Goal: Check status: Check status

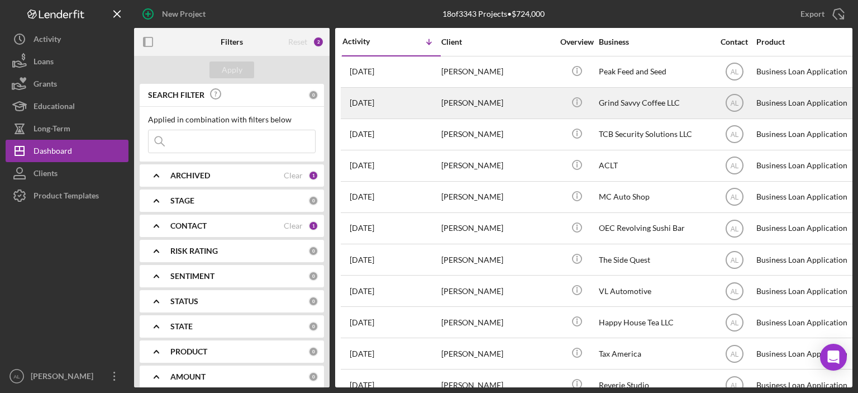
click at [460, 87] on td "[PERSON_NAME]" at bounding box center [498, 102] width 115 height 31
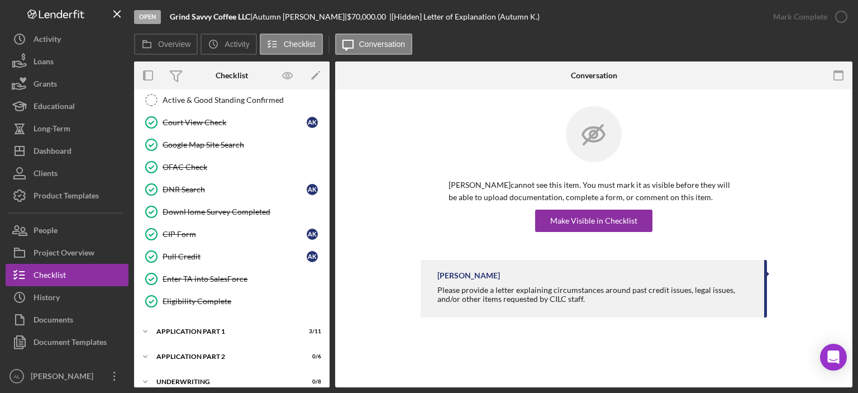
scroll to position [379, 0]
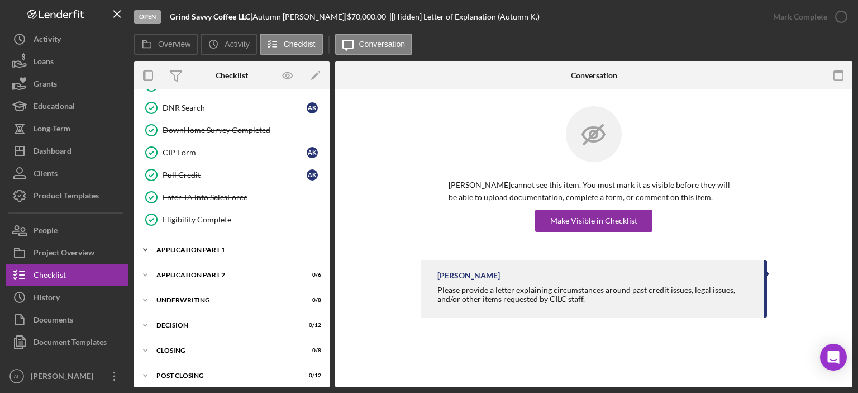
click at [197, 246] on div "Application Part 1" at bounding box center [235, 249] width 159 height 7
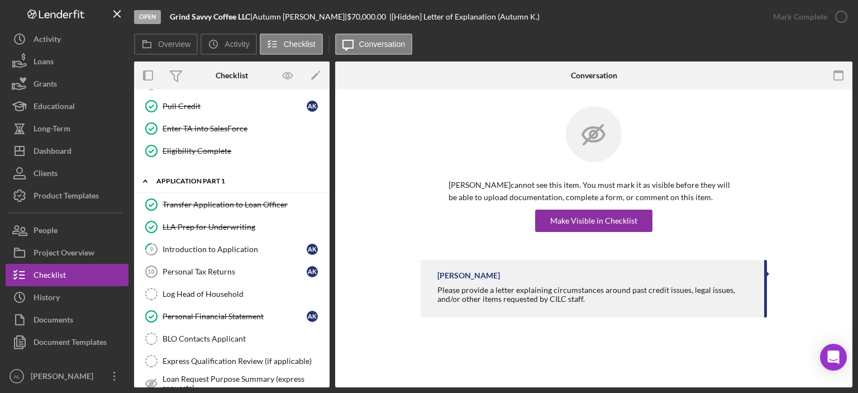
scroll to position [448, 0]
click at [197, 244] on div "Introduction to Application" at bounding box center [235, 248] width 144 height 9
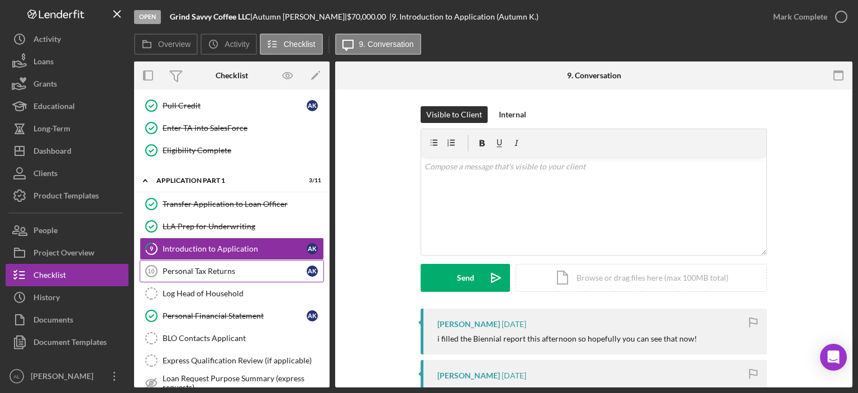
click at [204, 267] on div "Personal Tax Returns" at bounding box center [235, 271] width 144 height 9
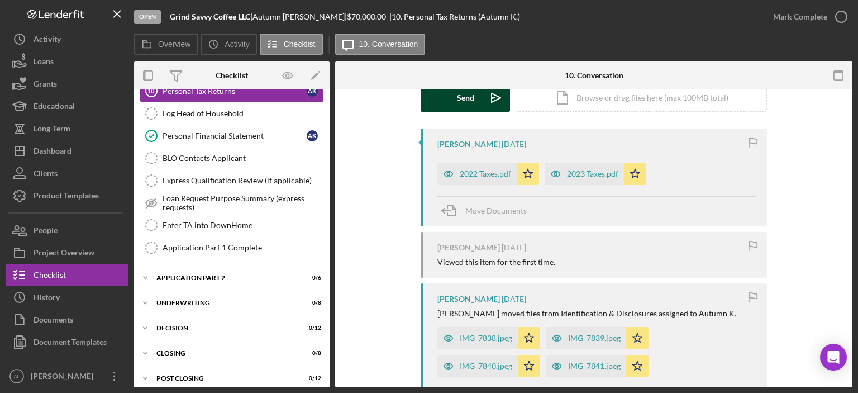
scroll to position [181, 0]
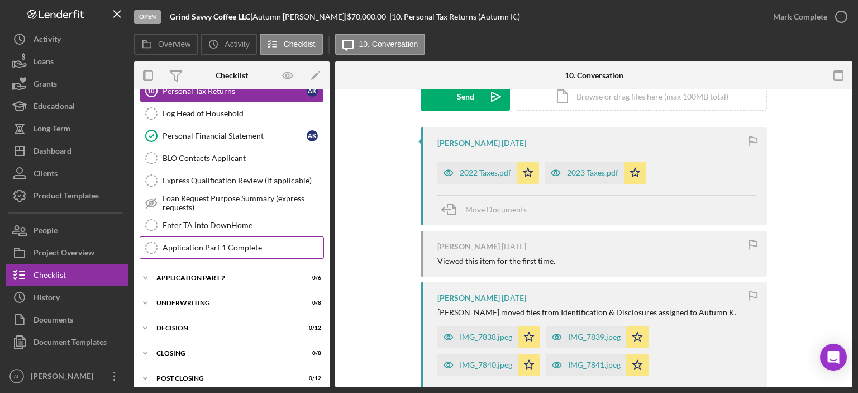
click at [232, 243] on div "Application Part 1 Complete" at bounding box center [243, 247] width 161 height 9
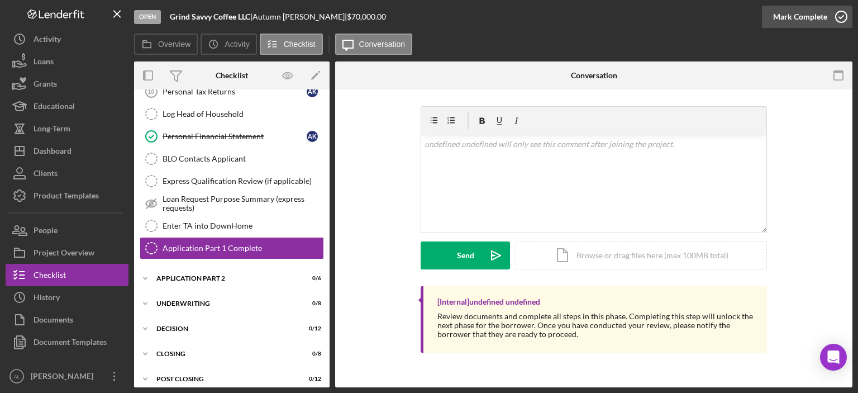
scroll to position [628, 0]
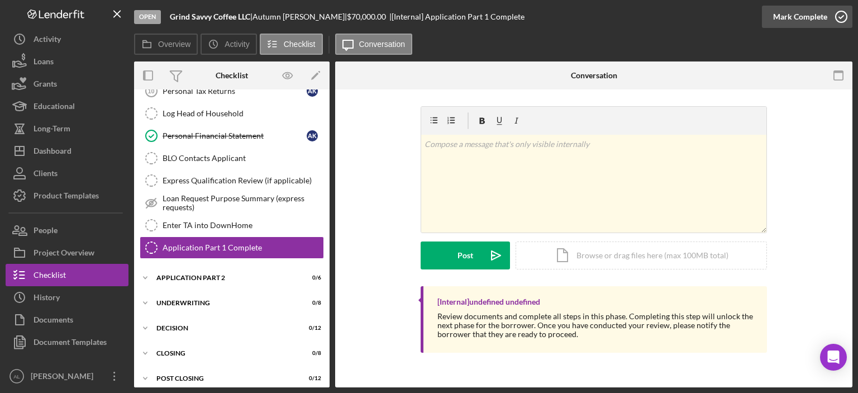
click at [835, 22] on icon "button" at bounding box center [842, 17] width 28 height 28
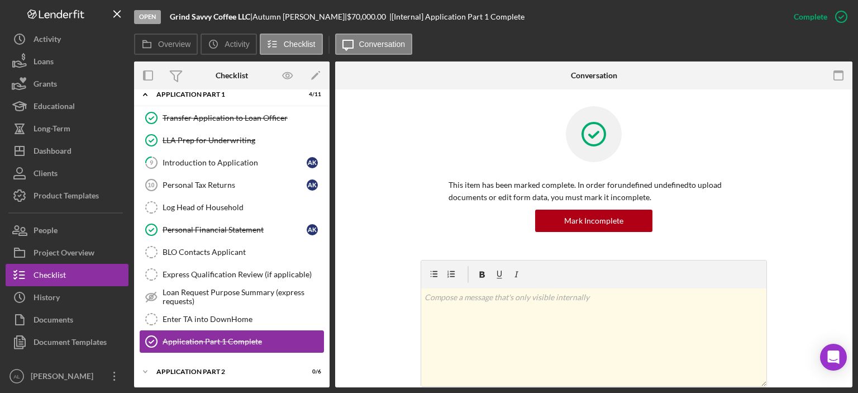
scroll to position [528, 0]
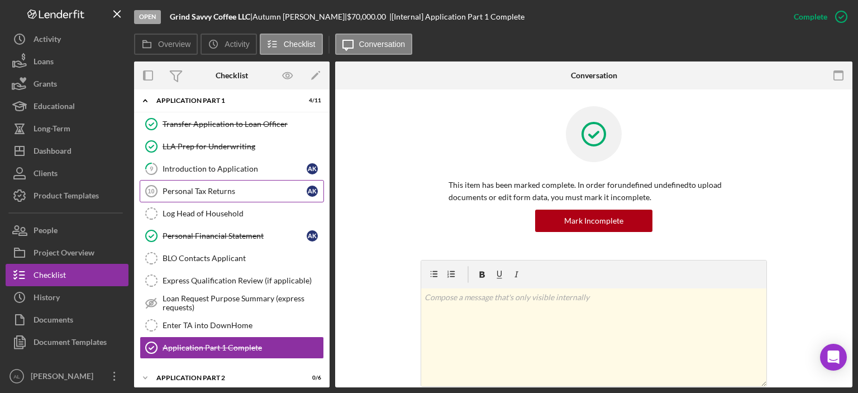
click at [232, 187] on div "Personal Tax Returns" at bounding box center [235, 191] width 144 height 9
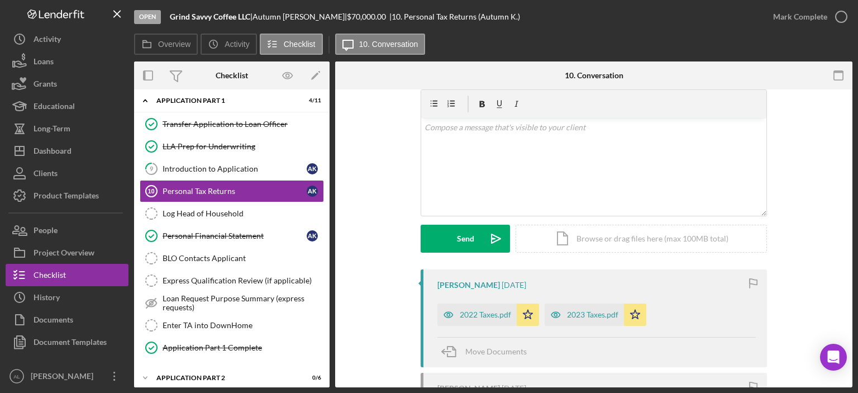
scroll to position [38, 0]
click at [448, 188] on div "v Color teal Color pink Remove color Add row above Add row below Add column bef…" at bounding box center [593, 168] width 345 height 98
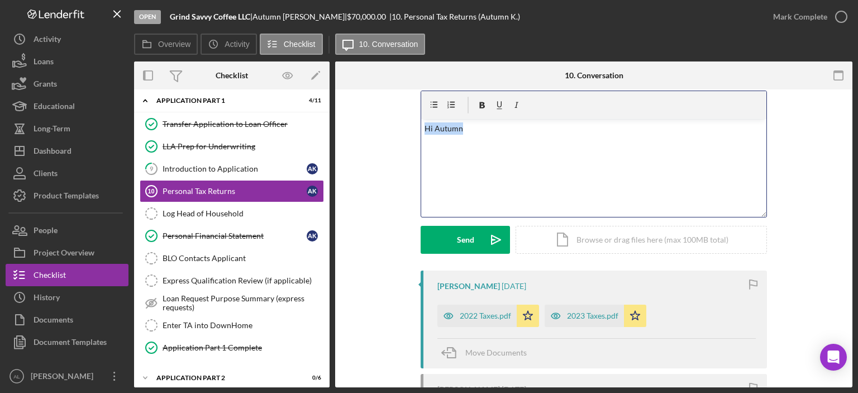
drag, startPoint x: 478, startPoint y: 149, endPoint x: 384, endPoint y: 121, distance: 98.0
click at [384, 121] on div "Visible to Client Internal v Color teal Color pink Remove color Add row above A…" at bounding box center [594, 169] width 484 height 202
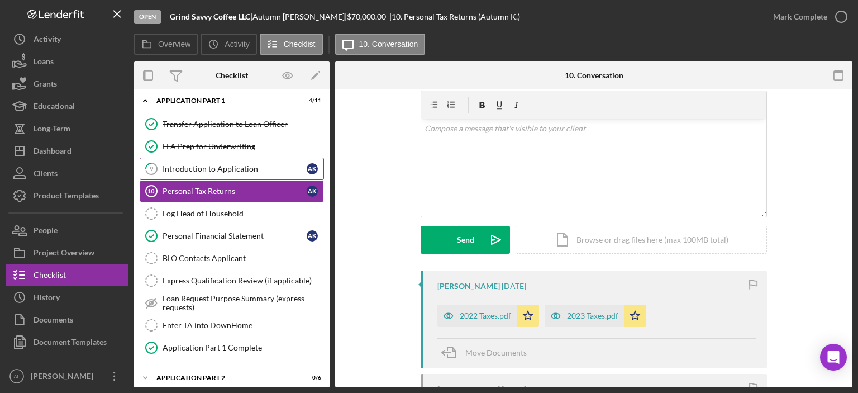
click at [243, 164] on div "Introduction to Application" at bounding box center [235, 168] width 144 height 9
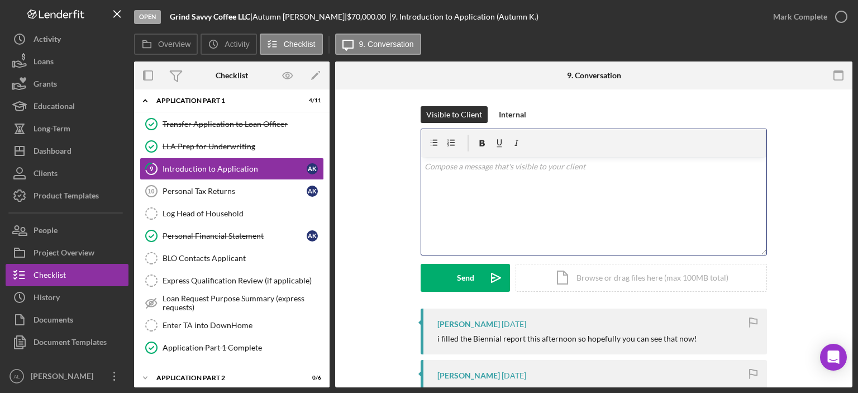
click at [449, 181] on div "v Color teal Color pink Remove color Add row above Add row below Add column bef…" at bounding box center [593, 206] width 345 height 98
paste div
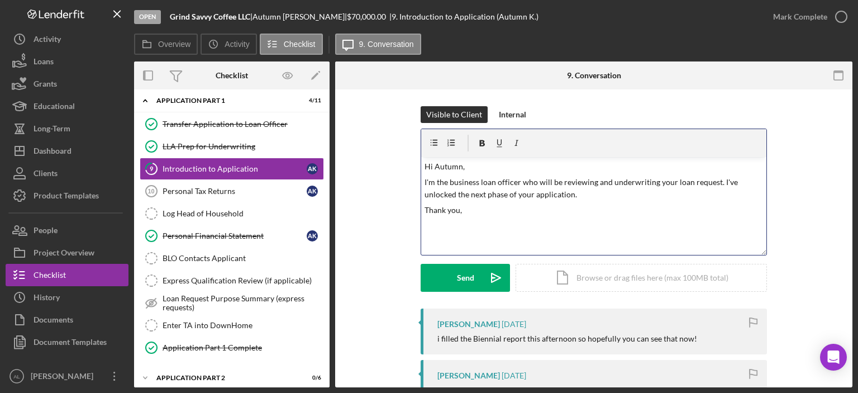
click at [595, 193] on p "I'm the business loan officer who will be reviewing and underwriting your loan …" at bounding box center [594, 188] width 339 height 25
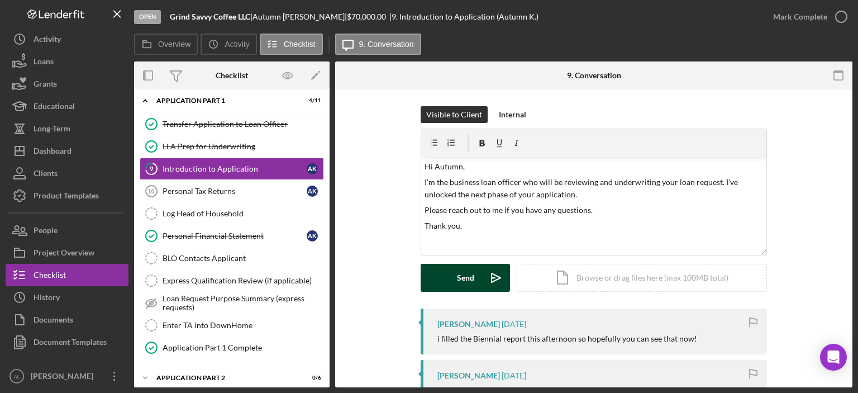
click at [443, 283] on button "Send Icon/icon-invite-send" at bounding box center [465, 278] width 89 height 28
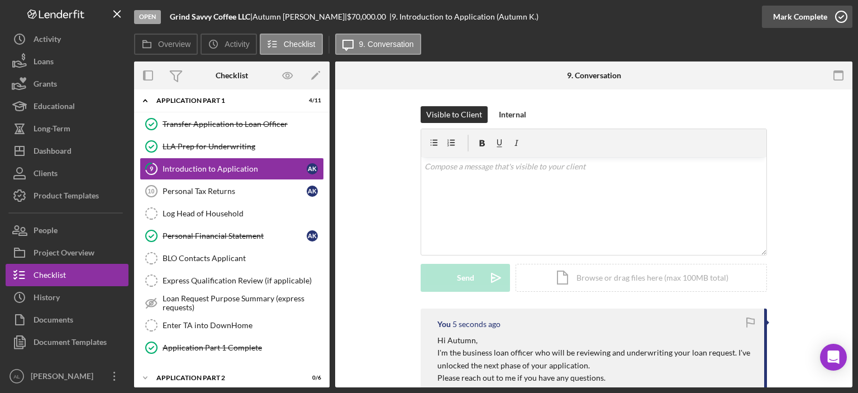
click at [844, 20] on icon "button" at bounding box center [842, 17] width 28 height 28
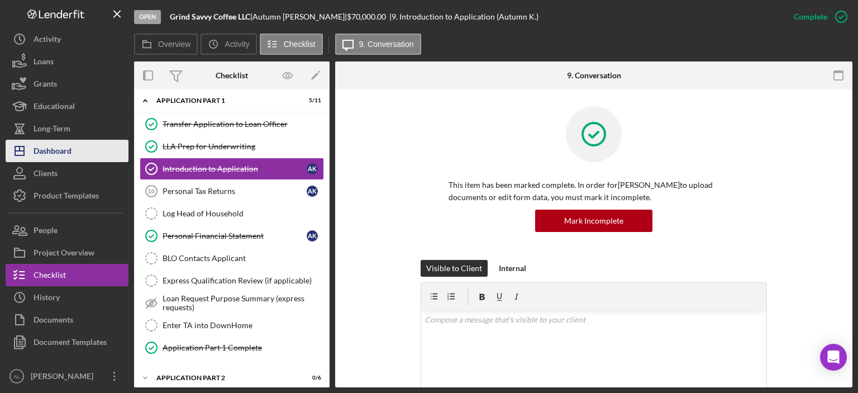
click at [64, 147] on div "Dashboard" at bounding box center [53, 152] width 38 height 25
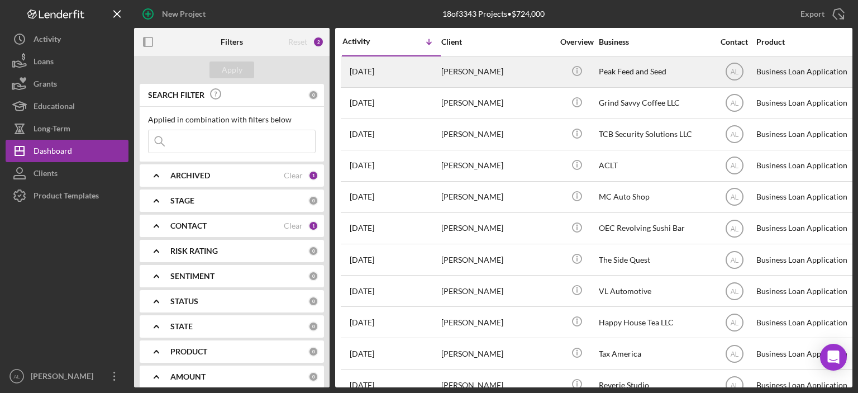
click at [418, 75] on div "[DATE] [PERSON_NAME]" at bounding box center [392, 72] width 98 height 30
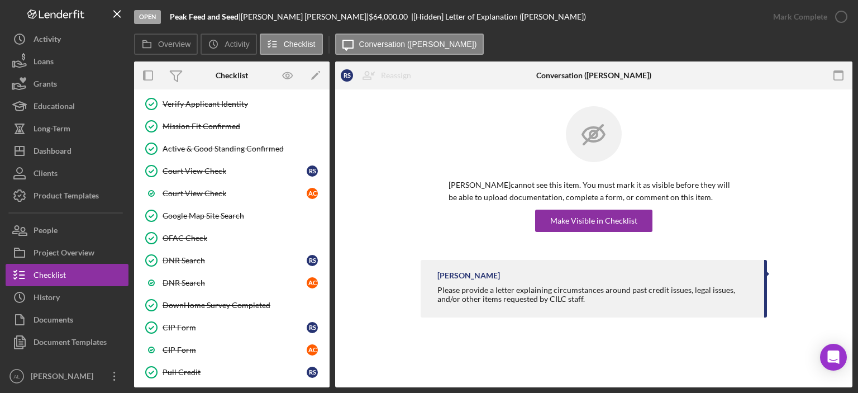
scroll to position [580, 0]
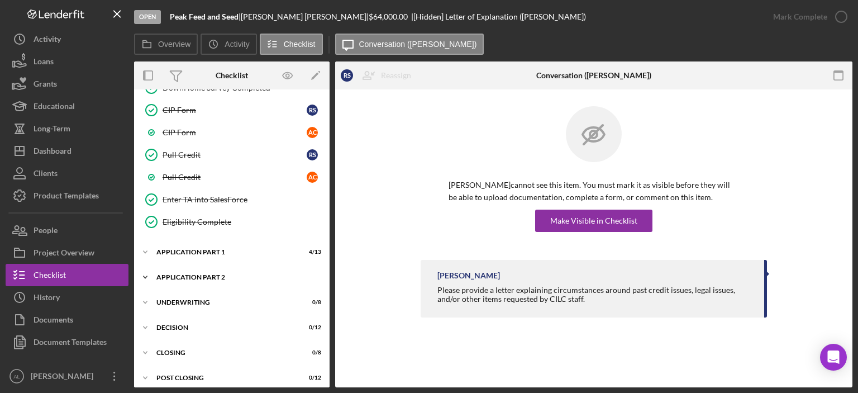
click at [212, 274] on div "Application Part 2" at bounding box center [235, 277] width 159 height 7
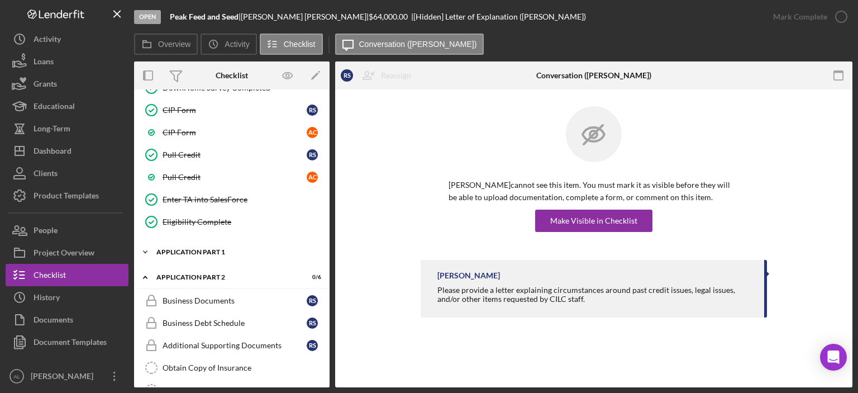
click at [217, 249] on div "Application Part 1" at bounding box center [235, 252] width 159 height 7
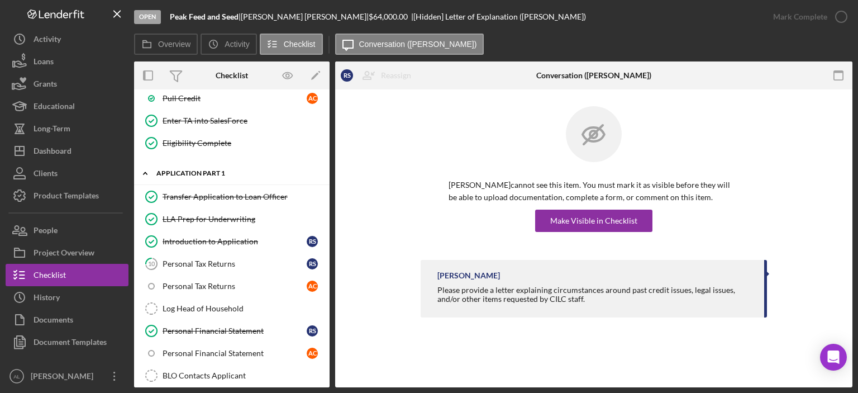
scroll to position [659, 0]
click at [217, 259] on div "Personal Tax Returns" at bounding box center [235, 263] width 144 height 9
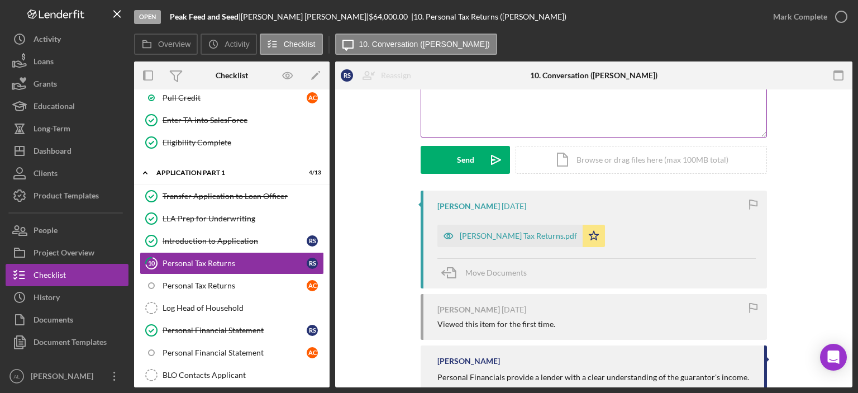
scroll to position [118, 0]
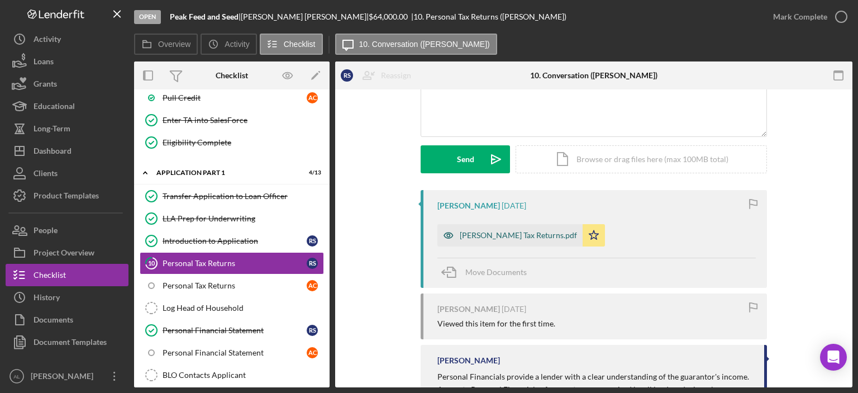
click at [491, 235] on div "[PERSON_NAME] Tax Returns.pdf" at bounding box center [518, 235] width 117 height 9
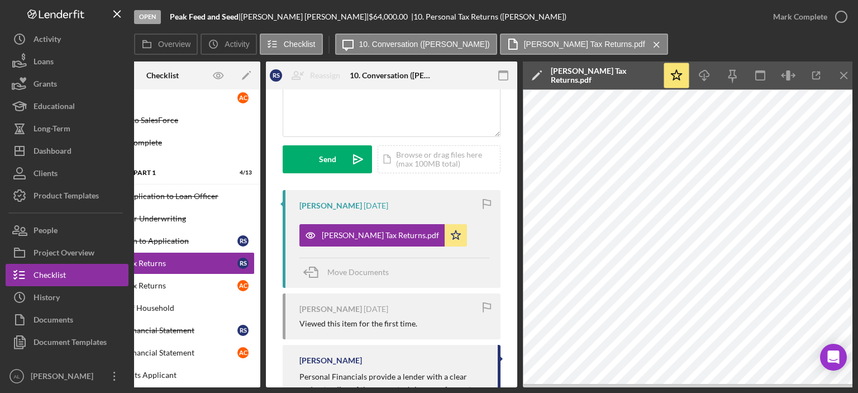
scroll to position [0, 71]
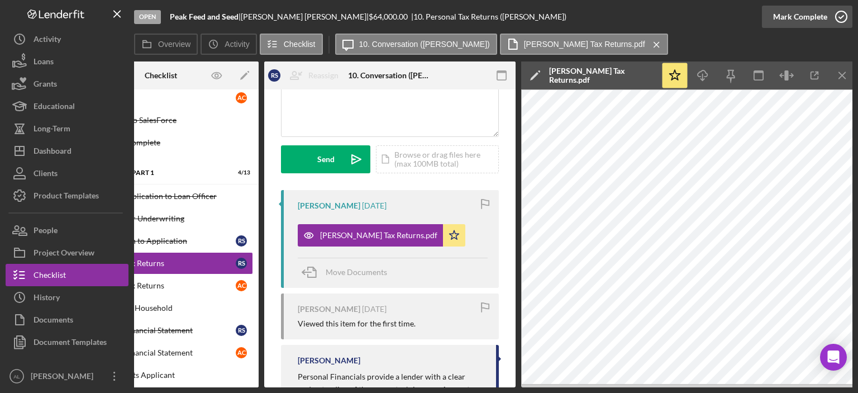
click at [840, 26] on icon "button" at bounding box center [842, 17] width 28 height 28
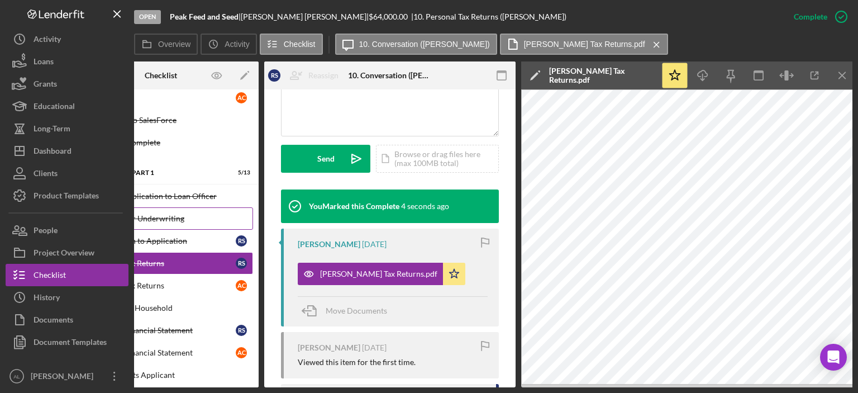
scroll to position [0, 0]
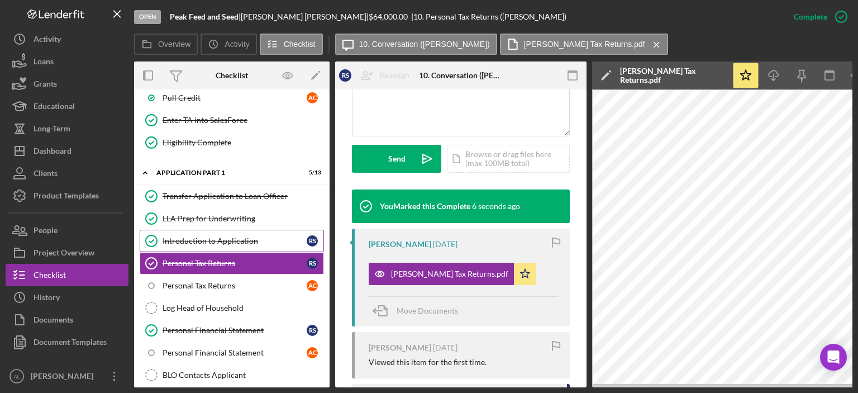
click at [208, 236] on div "Introduction to Application" at bounding box center [235, 240] width 144 height 9
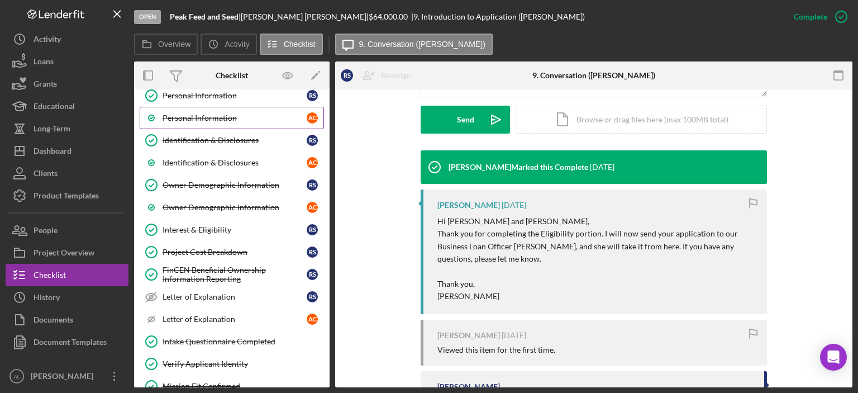
scroll to position [108, 0]
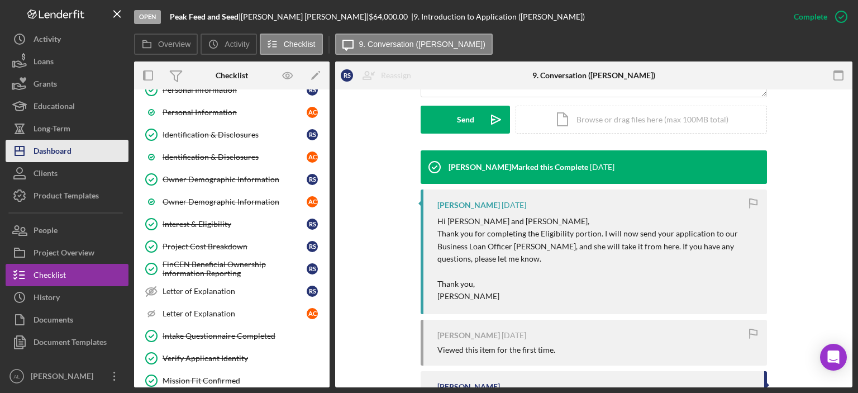
click at [96, 151] on button "Icon/Dashboard Dashboard" at bounding box center [67, 151] width 123 height 22
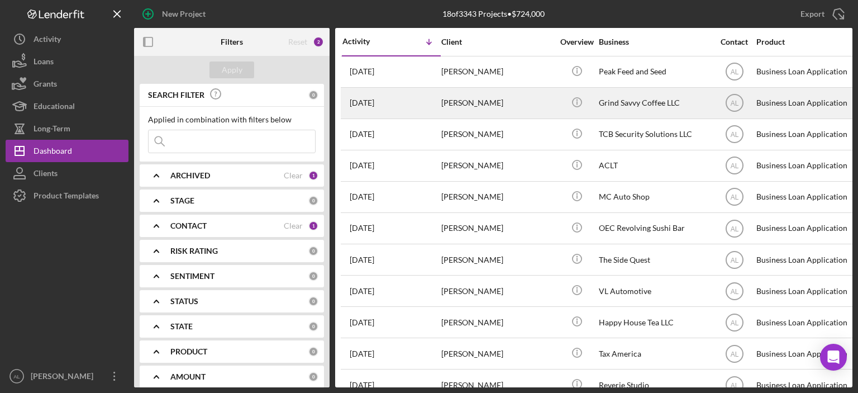
click at [406, 103] on div "[DATE] [PERSON_NAME]" at bounding box center [392, 103] width 98 height 30
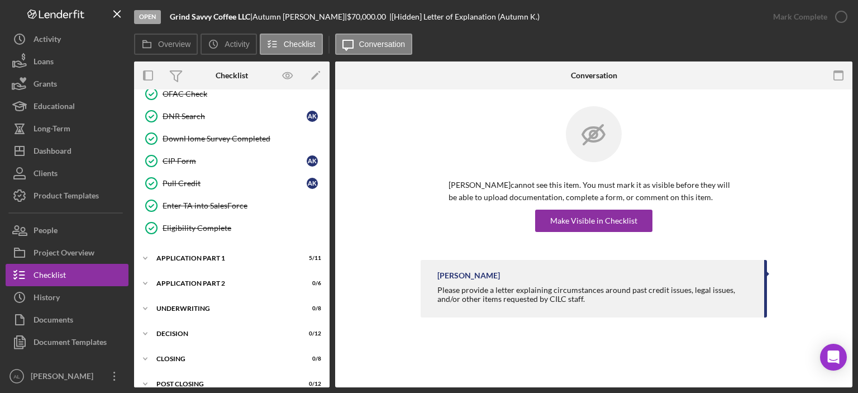
scroll to position [371, 0]
click at [243, 254] on div "Application Part 1" at bounding box center [235, 257] width 159 height 7
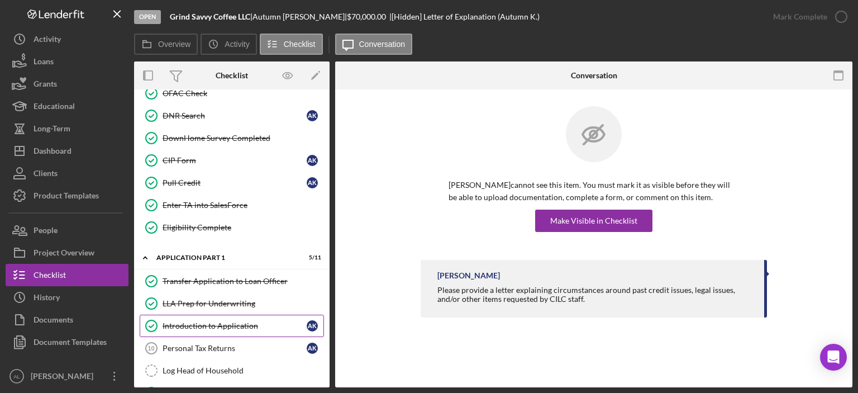
click at [222, 324] on div "Introduction to Application" at bounding box center [235, 325] width 144 height 9
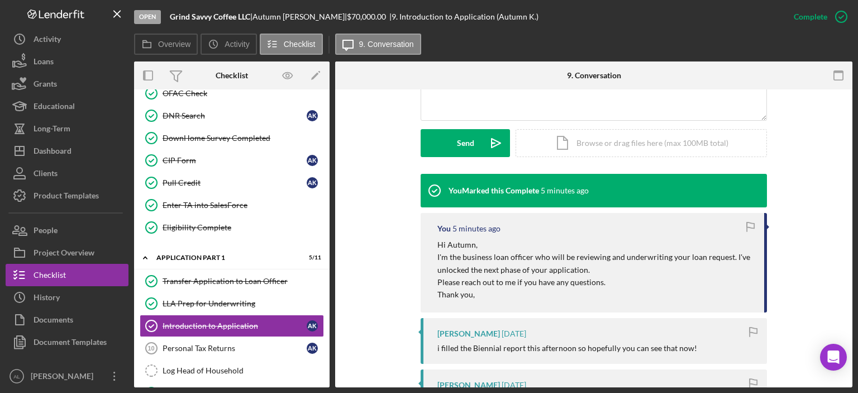
scroll to position [290, 0]
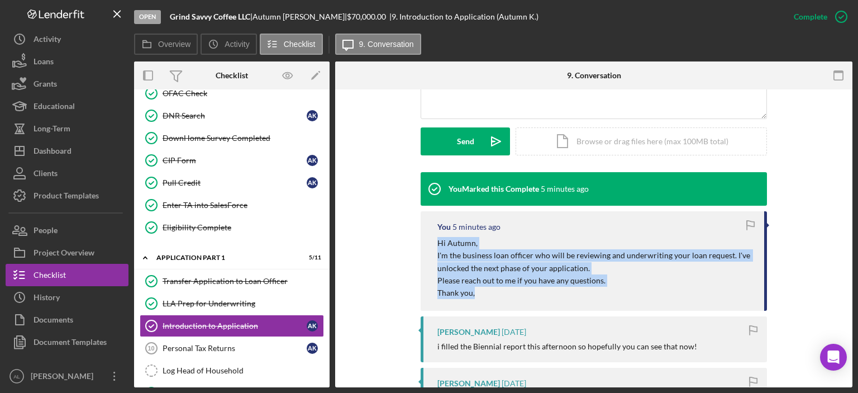
drag, startPoint x: 491, startPoint y: 289, endPoint x: 428, endPoint y: 249, distance: 74.9
click at [428, 249] on div "You 5 minutes ago Hi Autumn, I'm the business loan officer who will be reviewin…" at bounding box center [594, 260] width 346 height 99
copy div "Hi Autumn, I'm the business loan officer who will be reviewing and underwriting…"
click at [213, 180] on div "Pull Credit" at bounding box center [235, 182] width 144 height 9
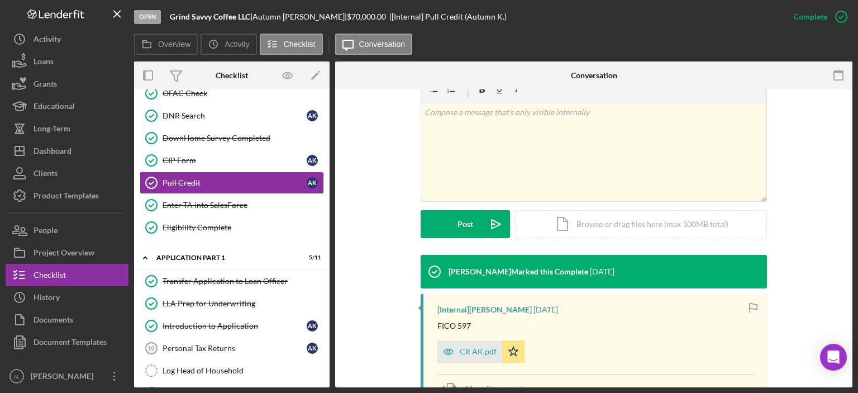
scroll to position [240, 0]
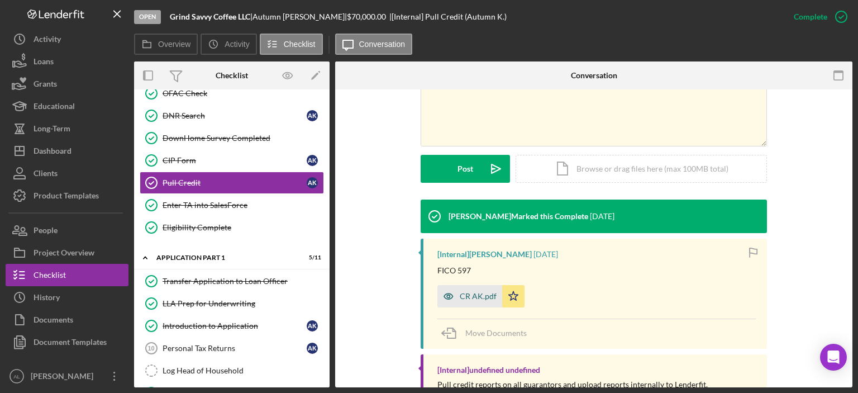
click at [465, 295] on div "CR AK.pdf" at bounding box center [478, 296] width 37 height 9
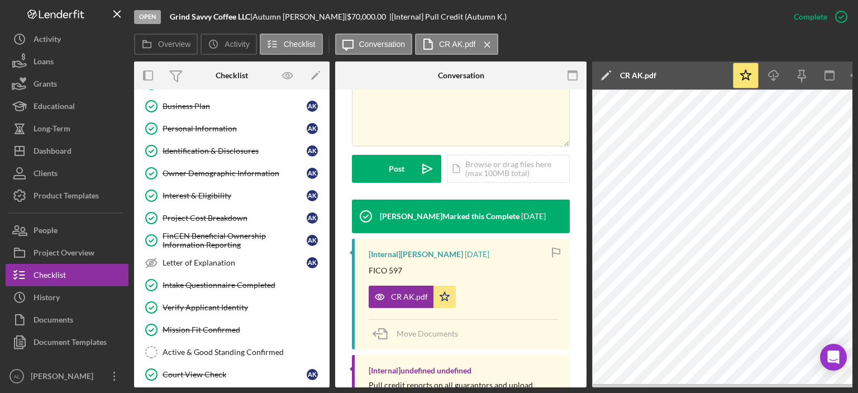
scroll to position [0, 0]
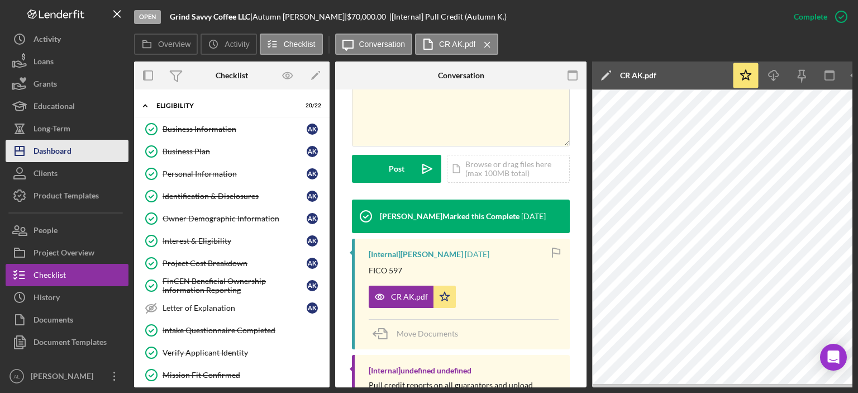
click at [89, 146] on button "Icon/Dashboard Dashboard" at bounding box center [67, 151] width 123 height 22
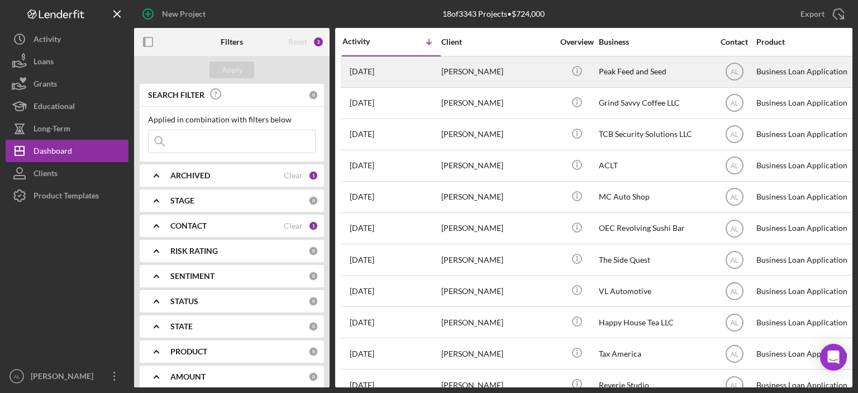
click at [440, 79] on td "[DATE] [PERSON_NAME]" at bounding box center [391, 71] width 99 height 31
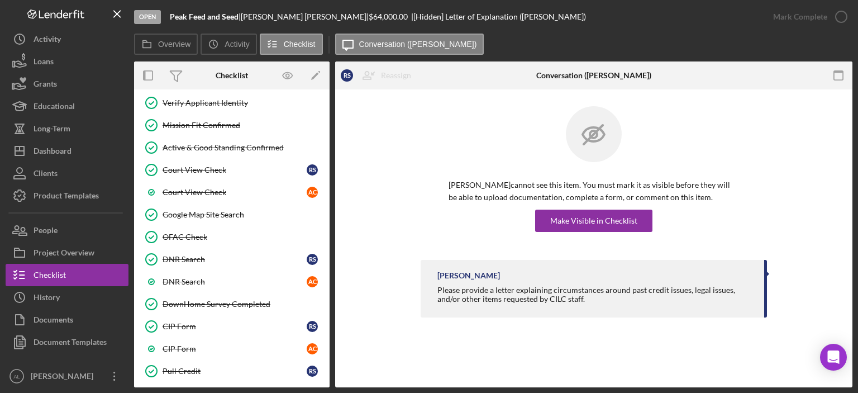
scroll to position [580, 0]
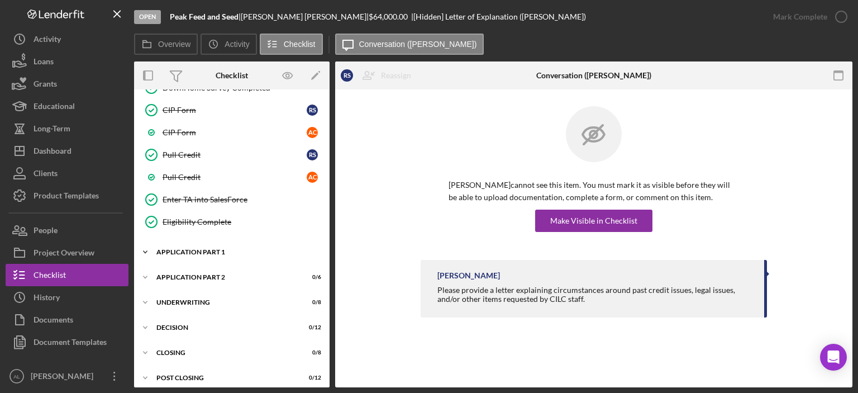
click at [205, 254] on div "Icon/Expander Application Part 1 5 / 13" at bounding box center [232, 252] width 196 height 22
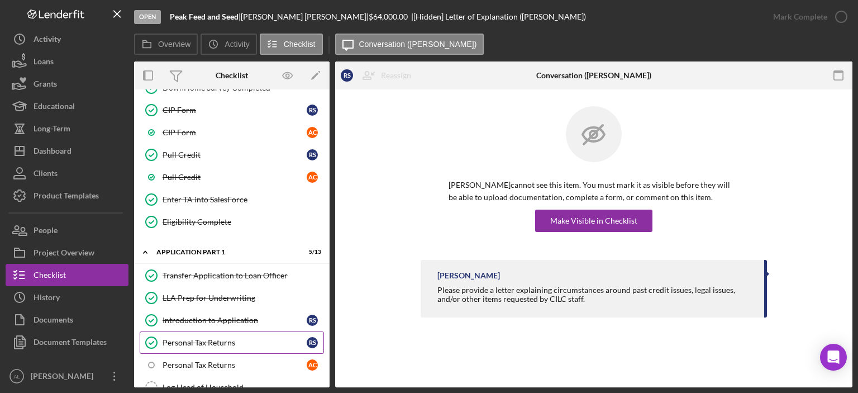
scroll to position [677, 0]
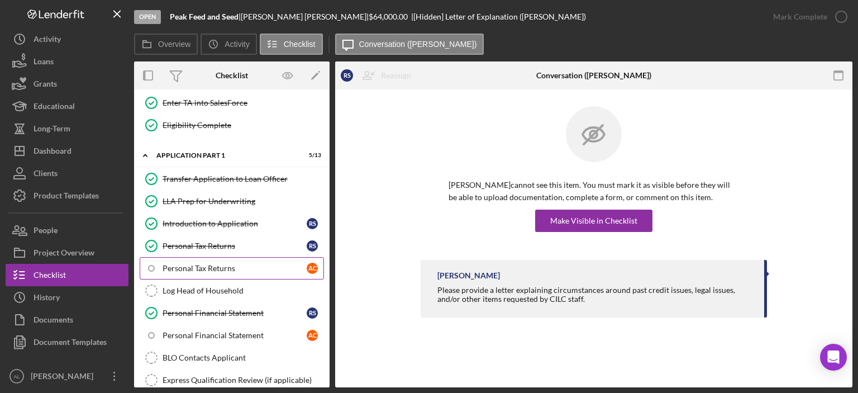
click at [224, 264] on div "Personal Tax Returns" at bounding box center [235, 268] width 144 height 9
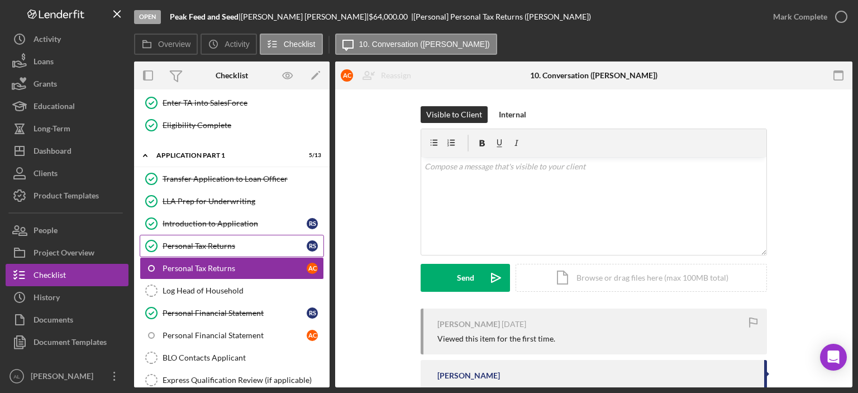
click at [268, 235] on link "Personal Tax Returns Personal Tax Returns R S" at bounding box center [232, 246] width 184 height 22
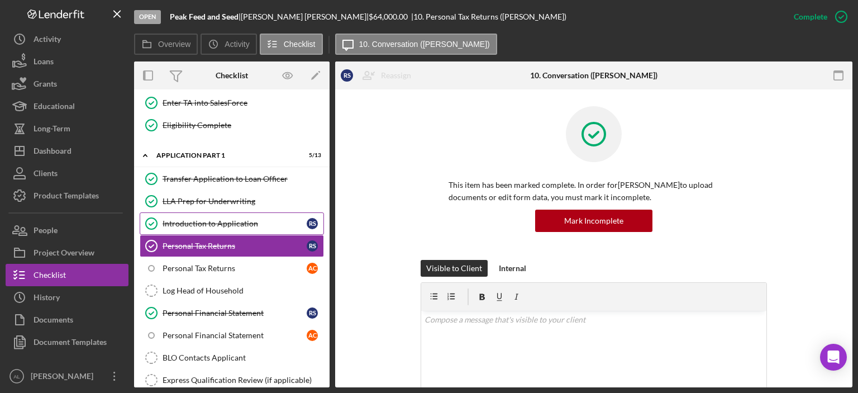
click at [257, 219] on div "Introduction to Application" at bounding box center [235, 223] width 144 height 9
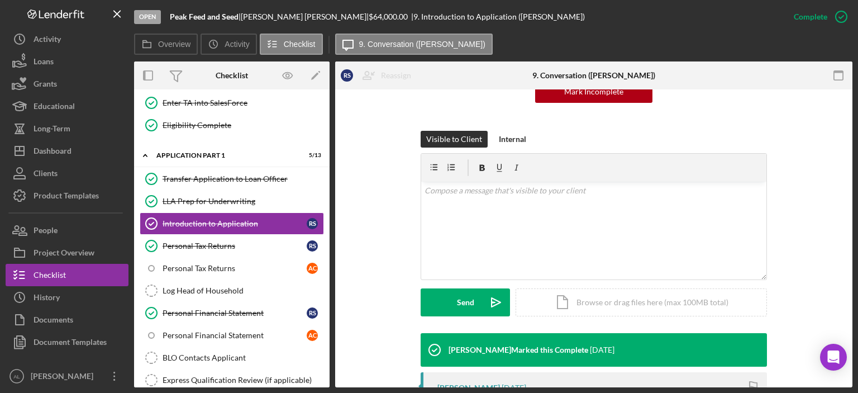
scroll to position [134, 0]
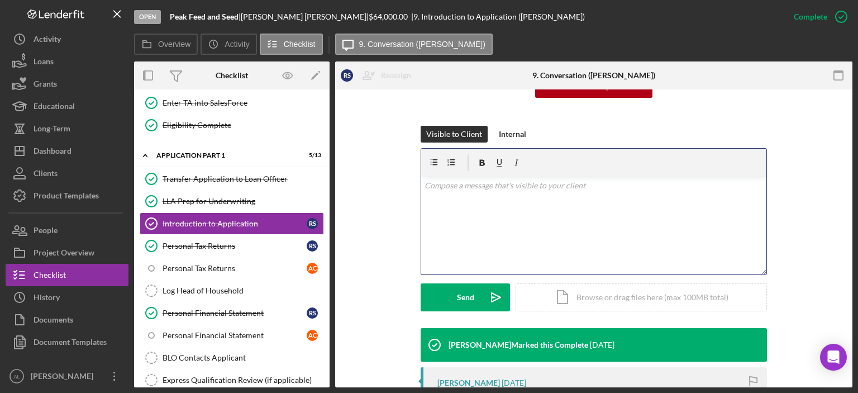
click at [479, 224] on div "v Color teal Color pink Remove color Add row above Add row below Add column bef…" at bounding box center [593, 226] width 345 height 98
paste div
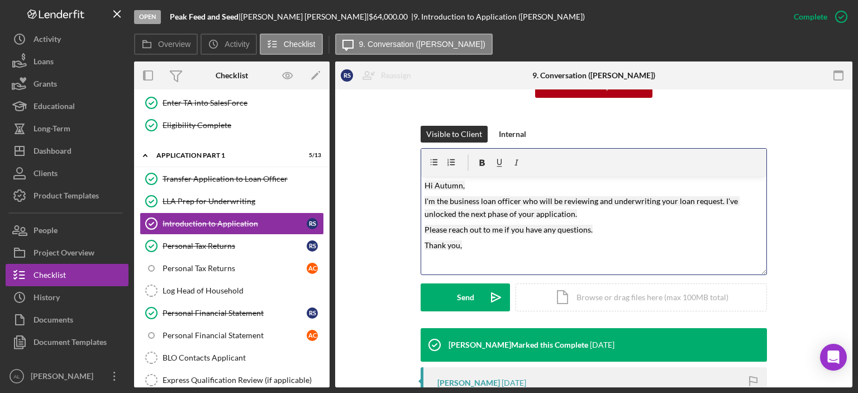
click at [459, 186] on mark "Hi Autumn," at bounding box center [445, 186] width 40 height 10
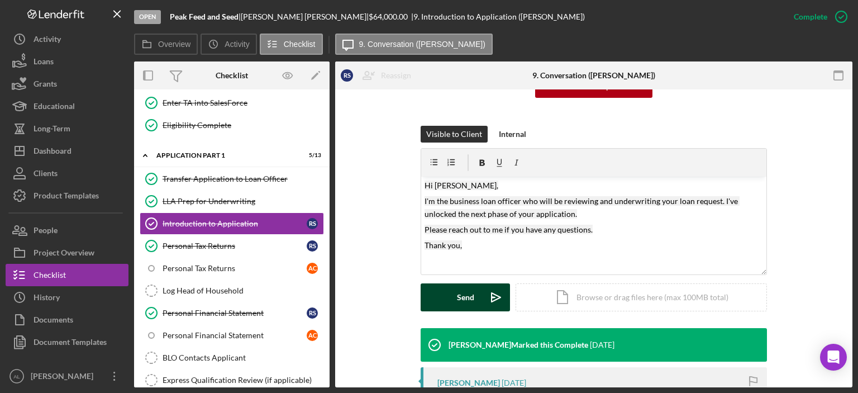
click at [482, 305] on icon "Icon/icon-invite-send" at bounding box center [496, 297] width 28 height 28
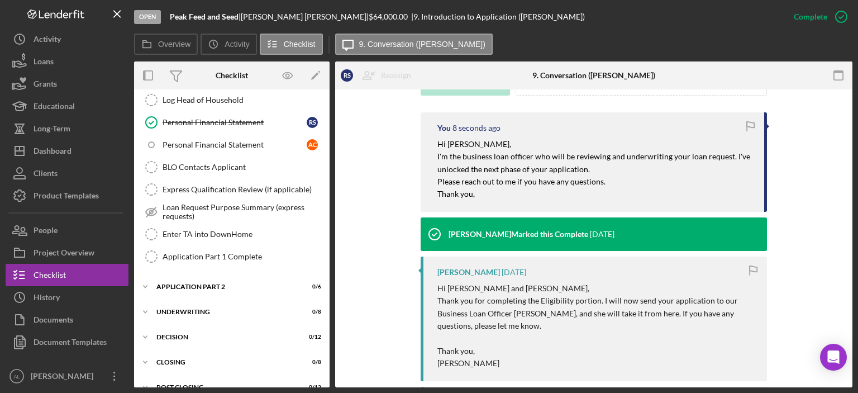
scroll to position [874, 0]
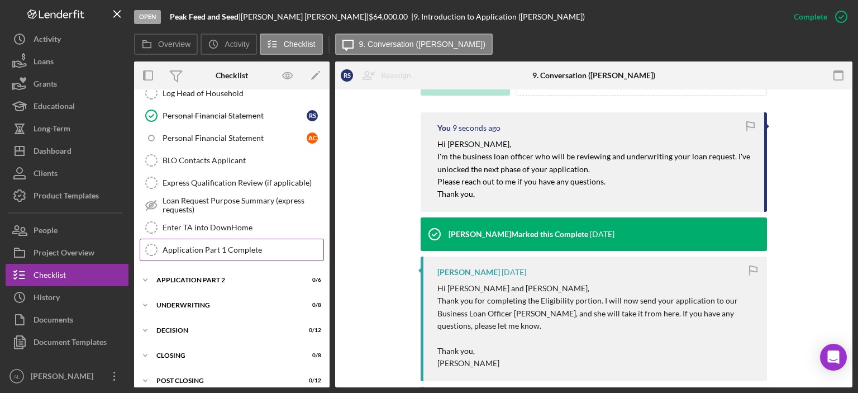
click at [253, 245] on div "Application Part 1 Complete" at bounding box center [243, 249] width 161 height 9
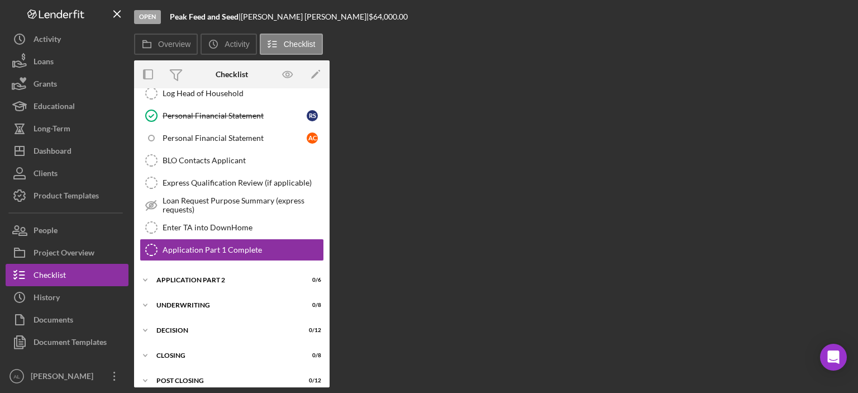
scroll to position [874, 0]
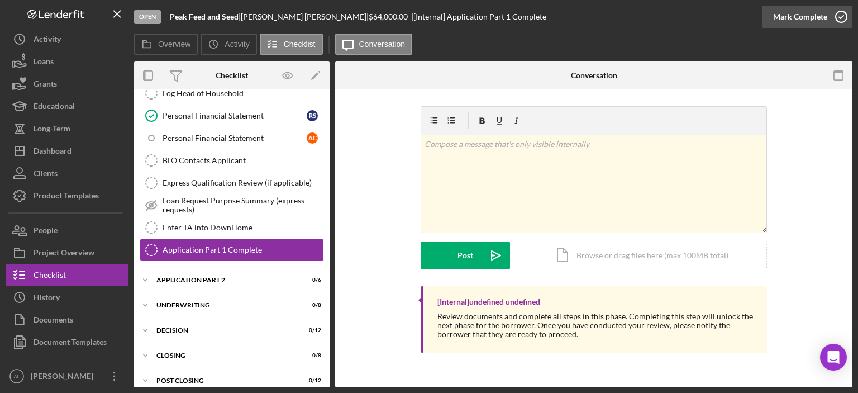
click at [837, 22] on icon "button" at bounding box center [842, 17] width 28 height 28
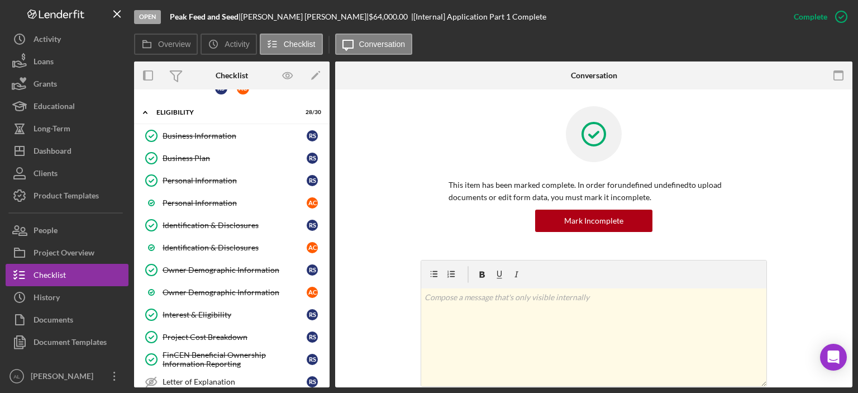
scroll to position [15, 0]
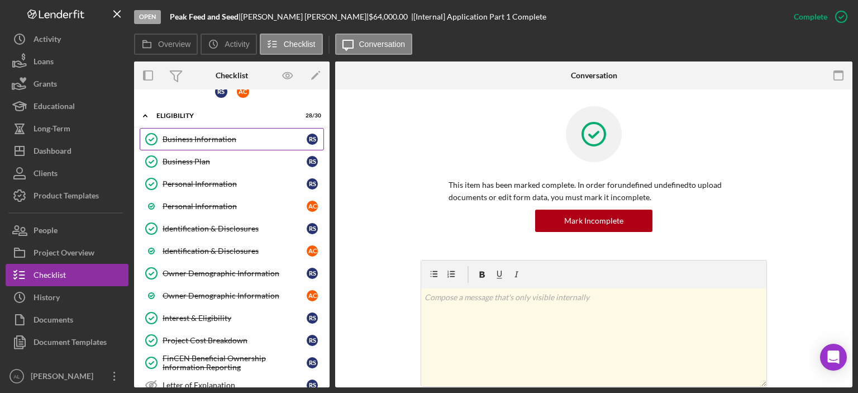
click at [244, 141] on div "Business Information" at bounding box center [235, 139] width 144 height 9
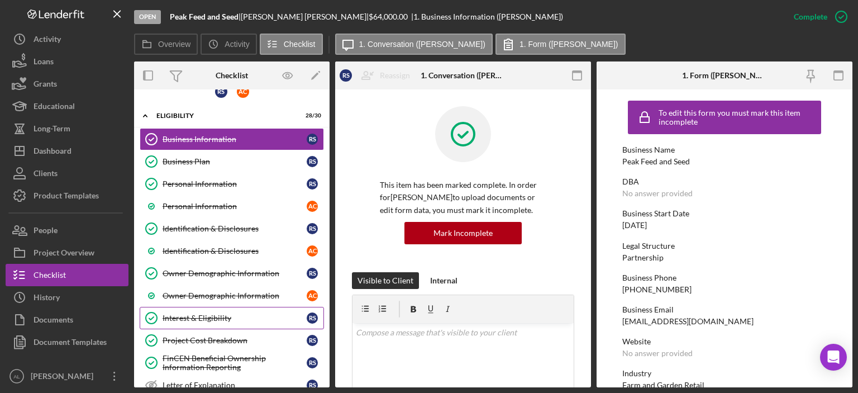
click at [226, 314] on div "Interest & Eligibility" at bounding box center [235, 318] width 144 height 9
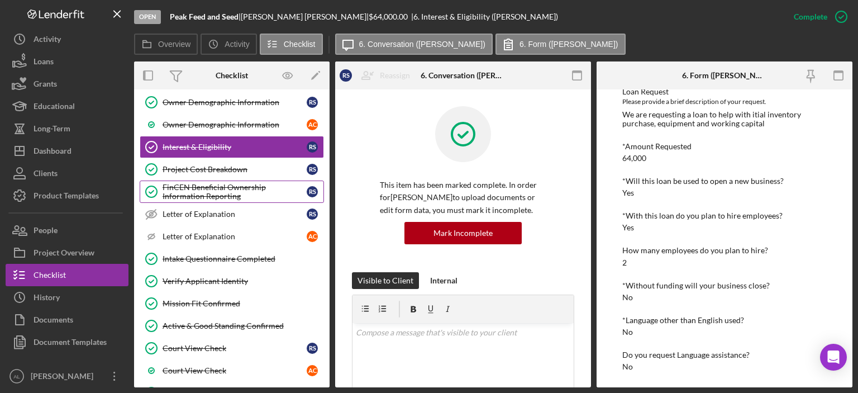
scroll to position [194, 0]
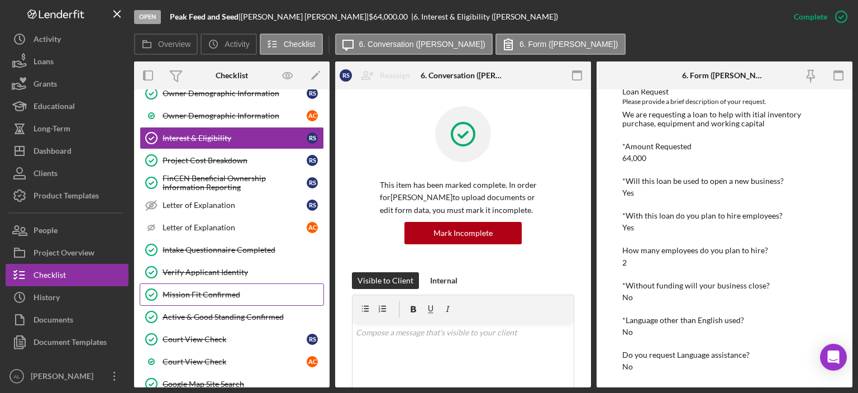
click at [227, 290] on div "Mission Fit Confirmed" at bounding box center [243, 294] width 161 height 9
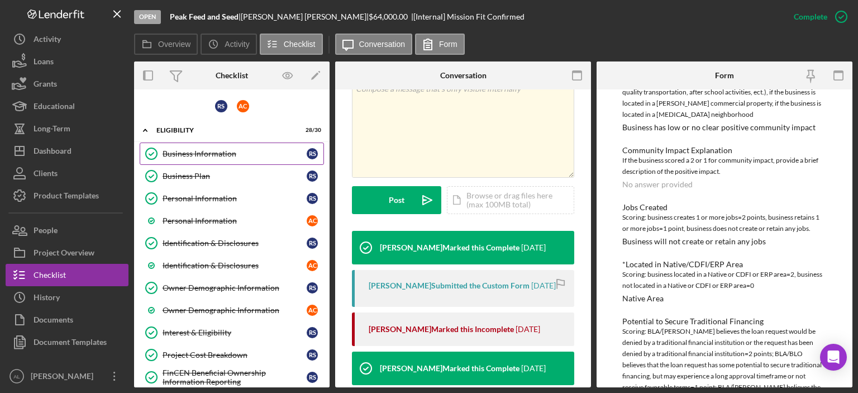
click at [243, 151] on div "Business Information" at bounding box center [235, 153] width 144 height 9
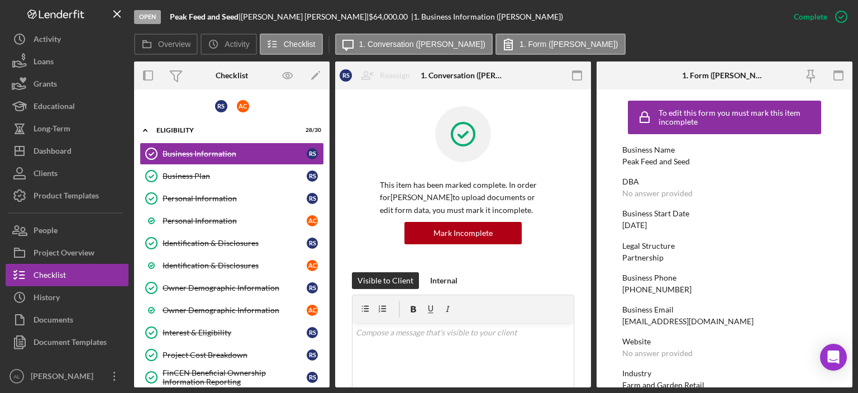
scroll to position [36, 0]
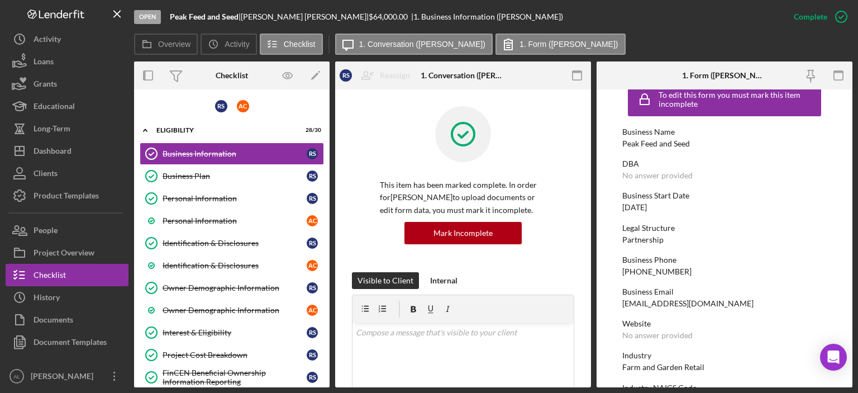
scroll to position [0, 0]
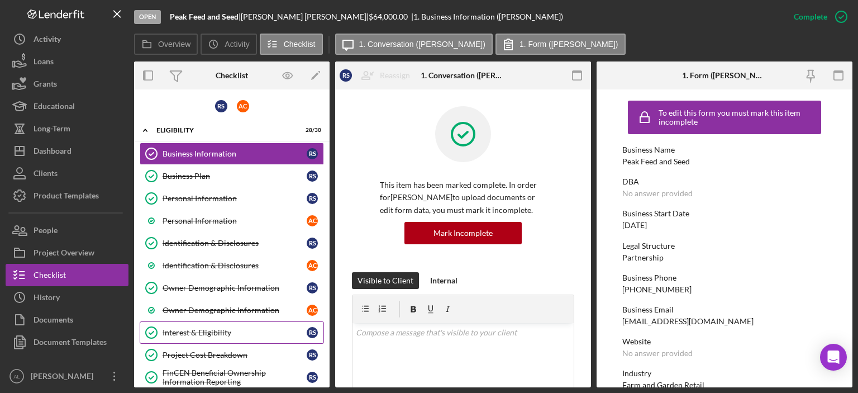
click at [220, 328] on div "Interest & Eligibility" at bounding box center [235, 332] width 144 height 9
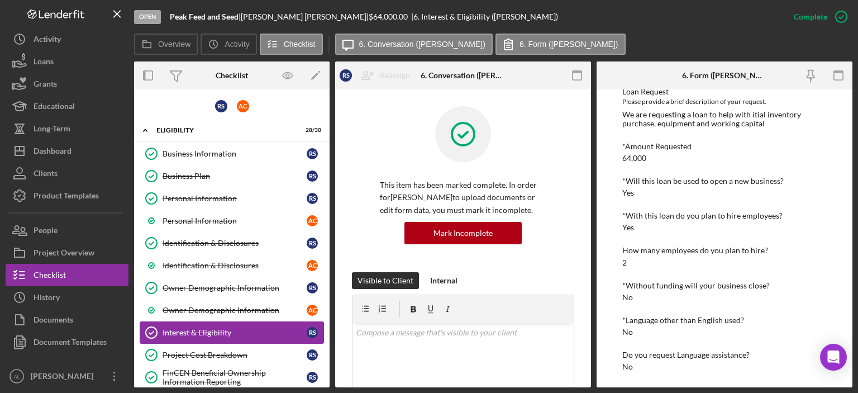
scroll to position [75, 0]
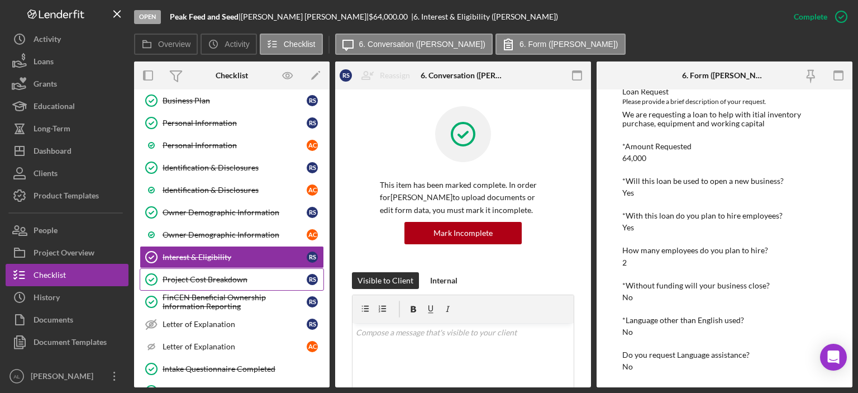
click at [216, 278] on div "Project Cost Breakdown" at bounding box center [235, 279] width 144 height 9
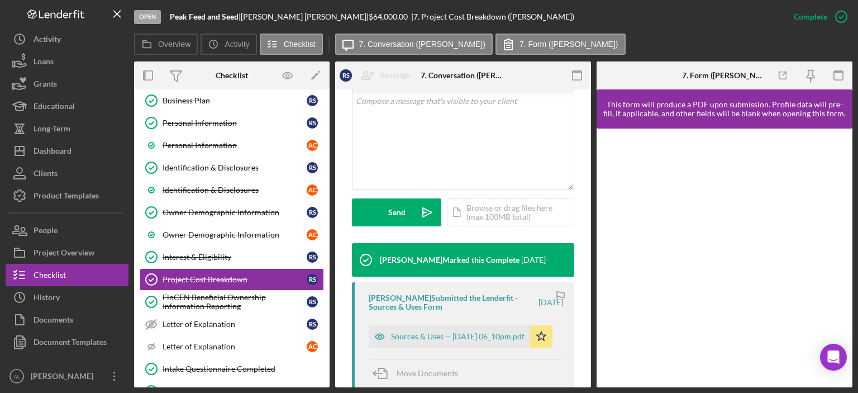
scroll to position [241, 0]
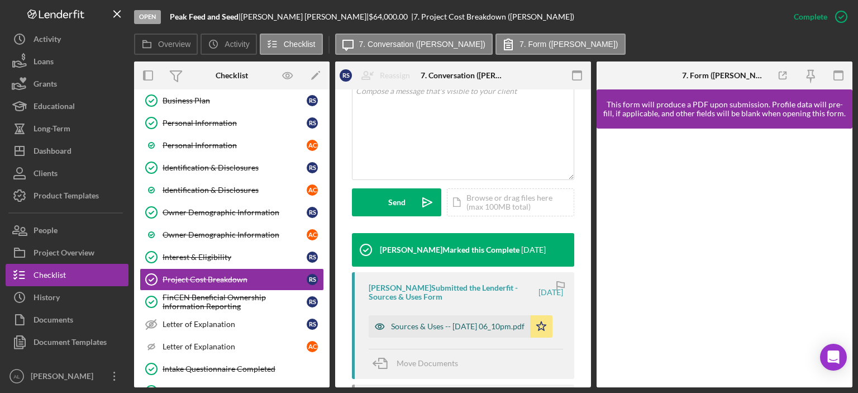
click at [426, 322] on div "Sources & Uses -- [DATE] 06_10pm.pdf" at bounding box center [458, 326] width 134 height 9
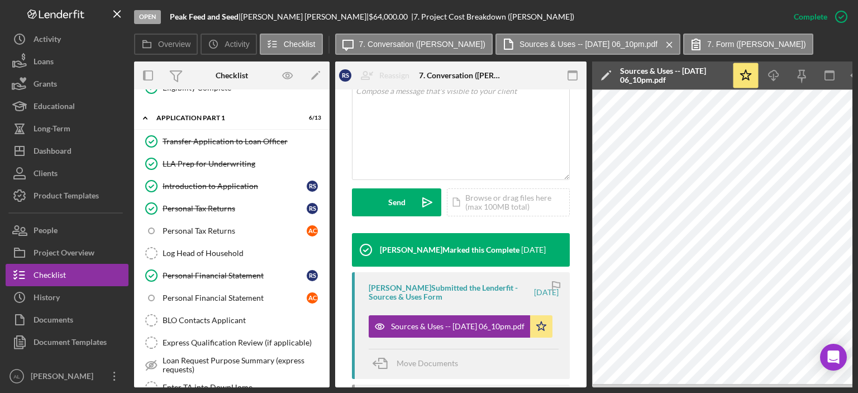
scroll to position [713, 0]
click at [240, 272] on div "Personal Financial Statement" at bounding box center [235, 276] width 144 height 9
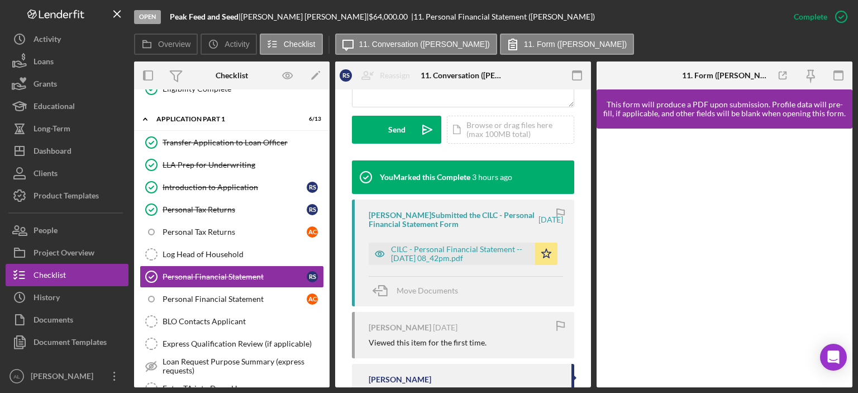
scroll to position [315, 0]
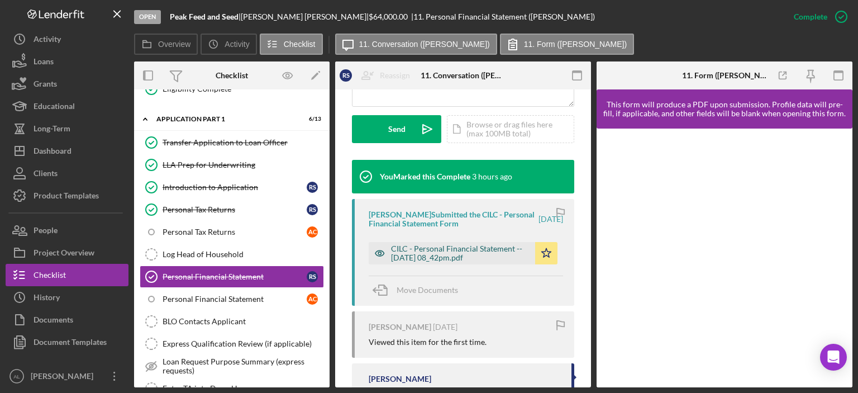
click at [449, 252] on div "CILC - Personal Financial Statement -- [DATE] 08_42pm.pdf" at bounding box center [460, 253] width 139 height 18
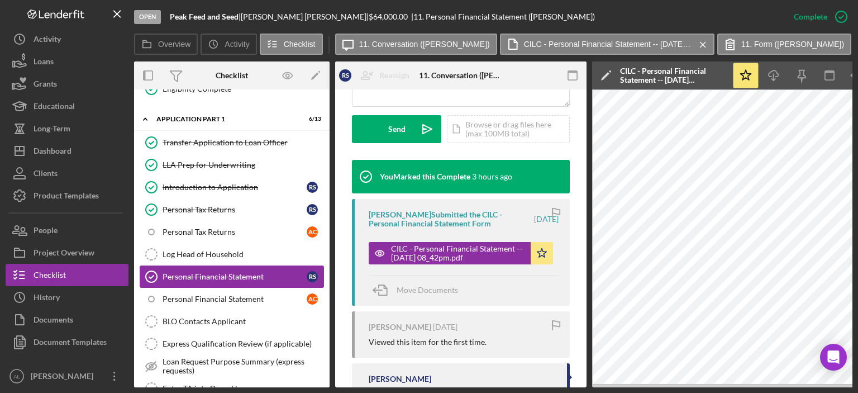
scroll to position [877, 0]
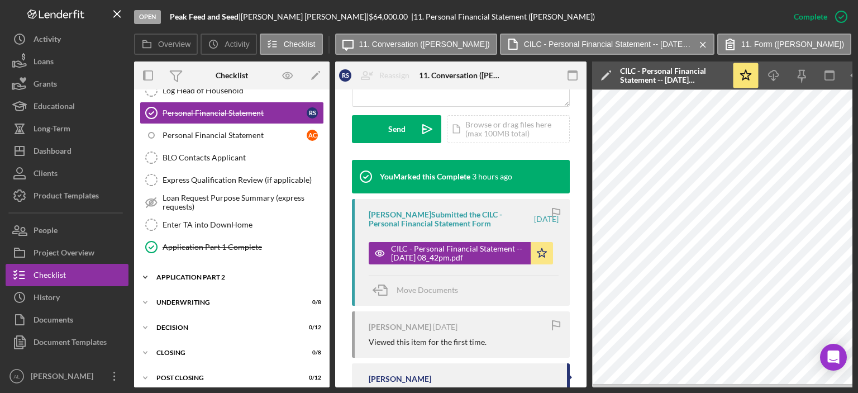
click at [207, 274] on div "Application Part 2" at bounding box center [235, 277] width 159 height 7
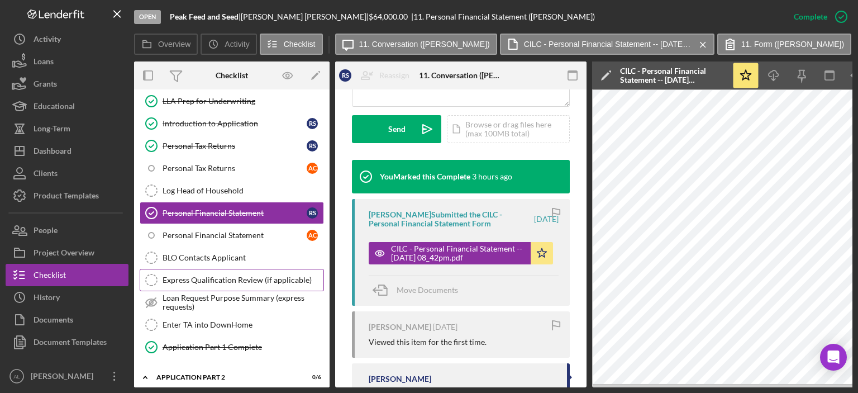
scroll to position [775, 0]
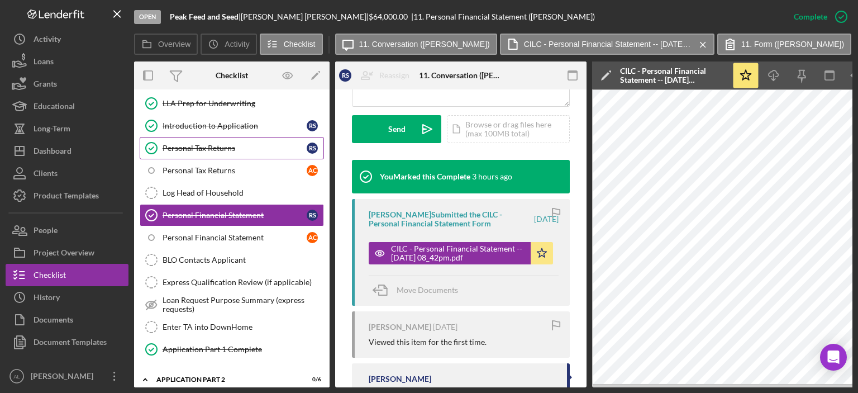
click at [228, 144] on div "Personal Tax Returns" at bounding box center [235, 148] width 144 height 9
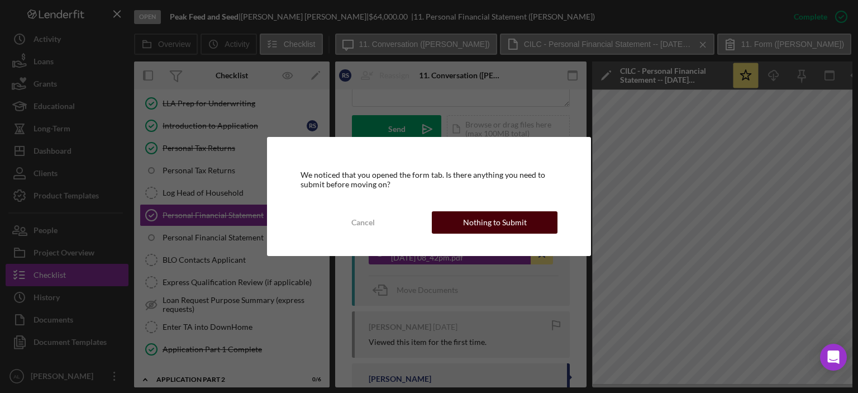
click at [449, 228] on button "Nothing to Submit" at bounding box center [495, 222] width 126 height 22
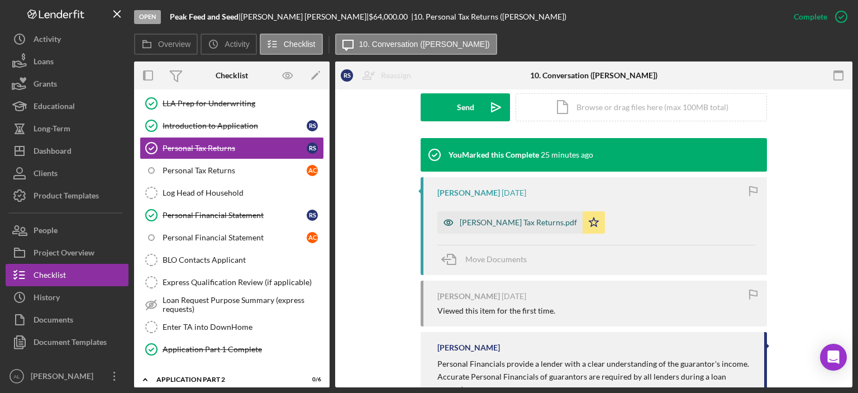
click at [480, 229] on div "[PERSON_NAME] Tax Returns.pdf" at bounding box center [510, 222] width 145 height 22
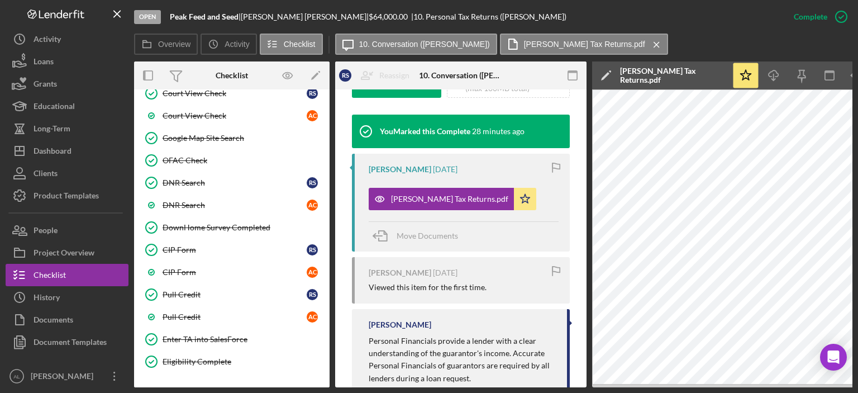
scroll to position [439, 0]
click at [208, 291] on div "Pull Credit" at bounding box center [235, 295] width 144 height 9
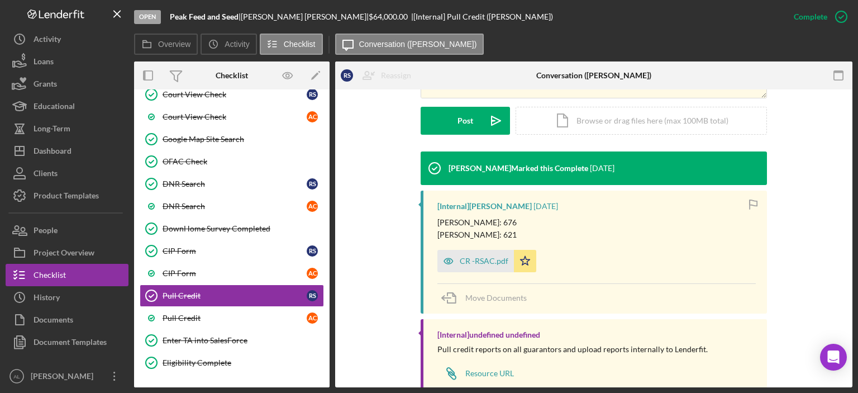
scroll to position [288, 0]
click at [469, 267] on div "CR -RSAC.pdf" at bounding box center [476, 261] width 77 height 22
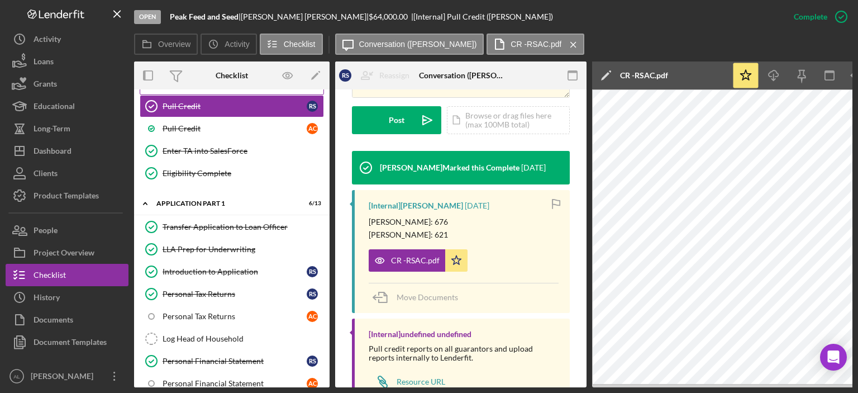
scroll to position [867, 0]
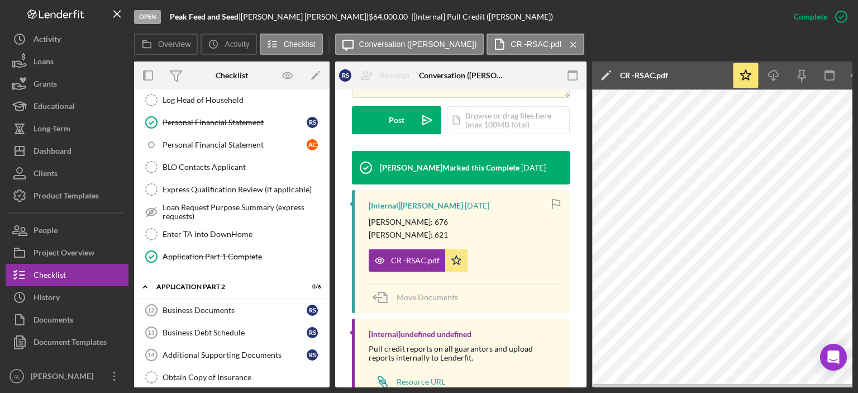
click at [568, 280] on div "This item has been marked complete. In order for [PERSON_NAME] to upload docume…" at bounding box center [460, 107] width 251 height 638
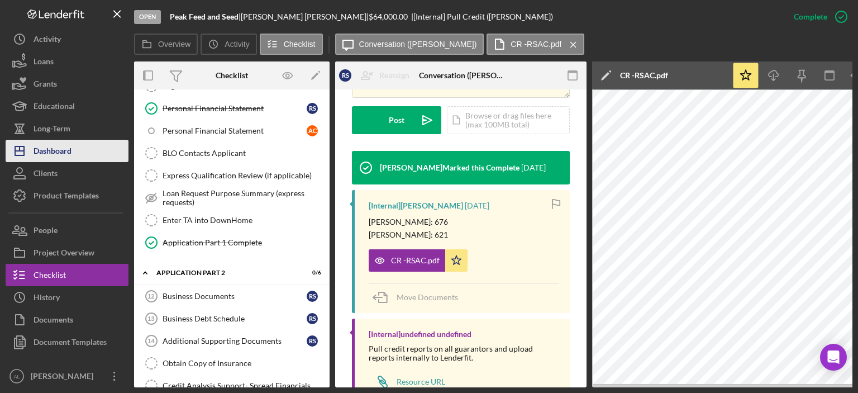
click at [98, 158] on button "Icon/Dashboard Dashboard" at bounding box center [67, 151] width 123 height 22
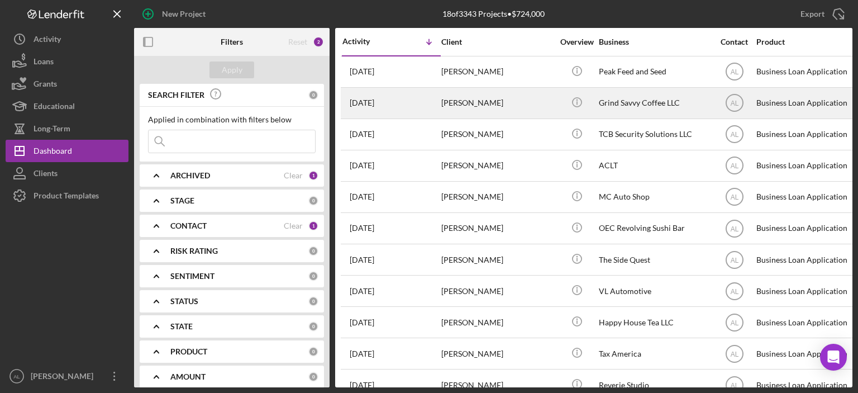
click at [438, 105] on div "[DATE] [PERSON_NAME]" at bounding box center [392, 103] width 98 height 30
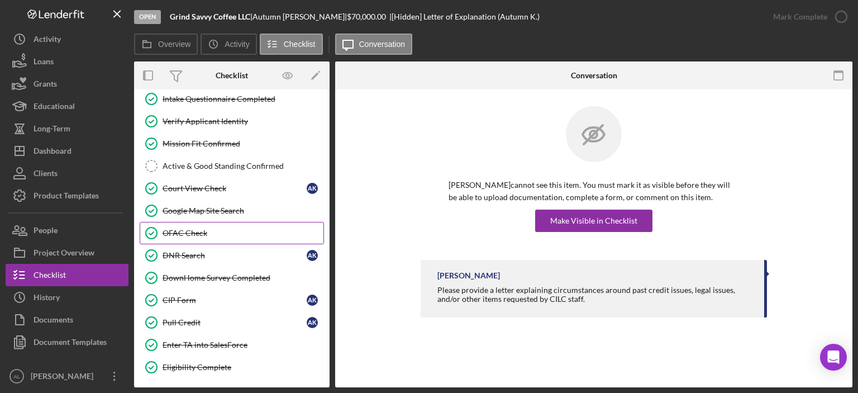
scroll to position [231, 0]
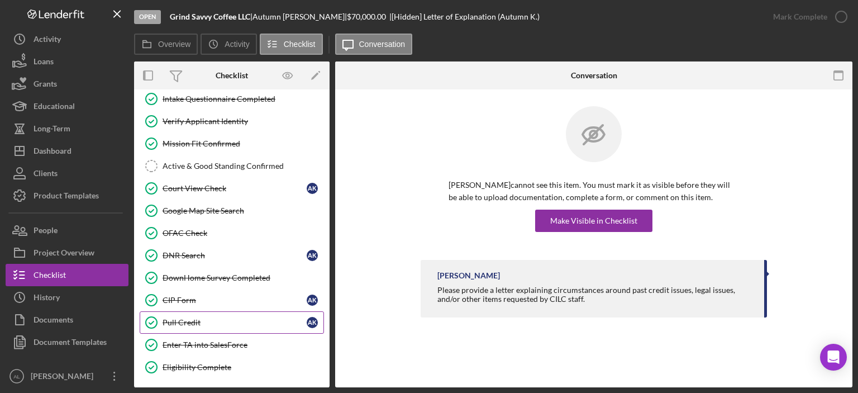
click at [192, 320] on div "Pull Credit" at bounding box center [235, 322] width 144 height 9
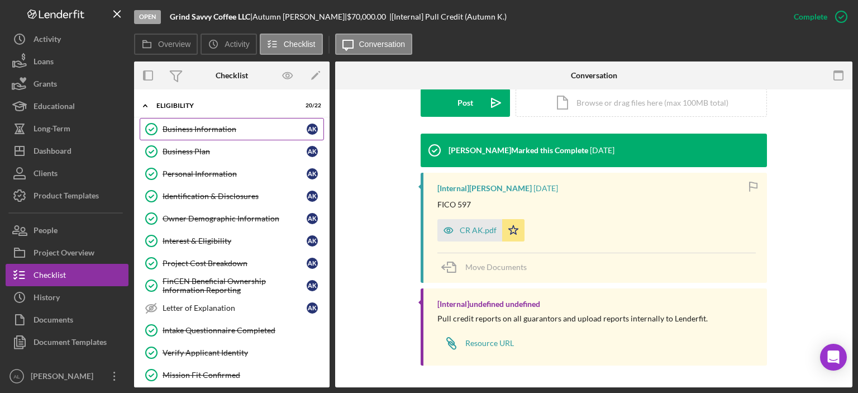
click at [248, 136] on link "Business Information Business Information A K" at bounding box center [232, 129] width 184 height 22
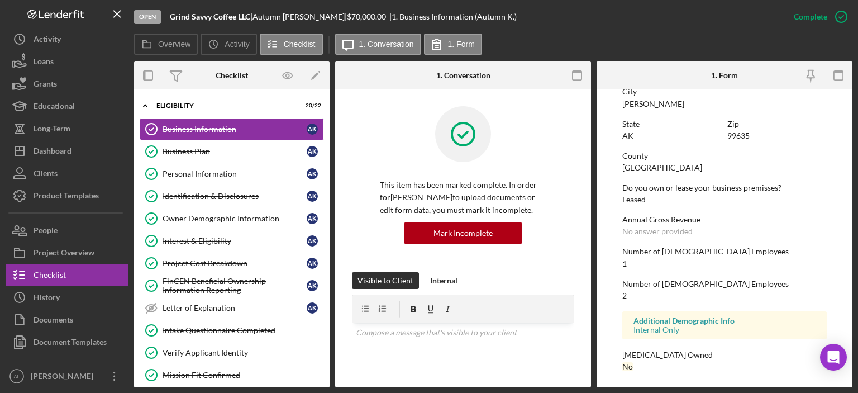
scroll to position [682, 0]
click at [239, 167] on link "Personal Information Personal Information A K" at bounding box center [232, 174] width 184 height 22
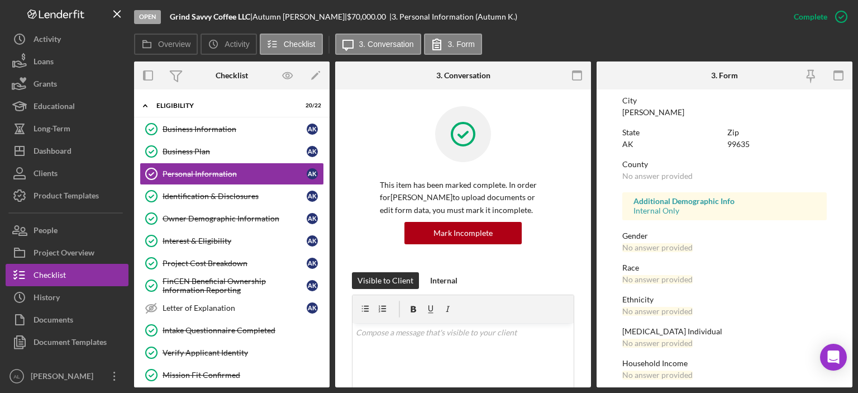
scroll to position [217, 0]
click at [264, 203] on link "Identification & Disclosures Identification & Disclosures A K" at bounding box center [232, 196] width 184 height 22
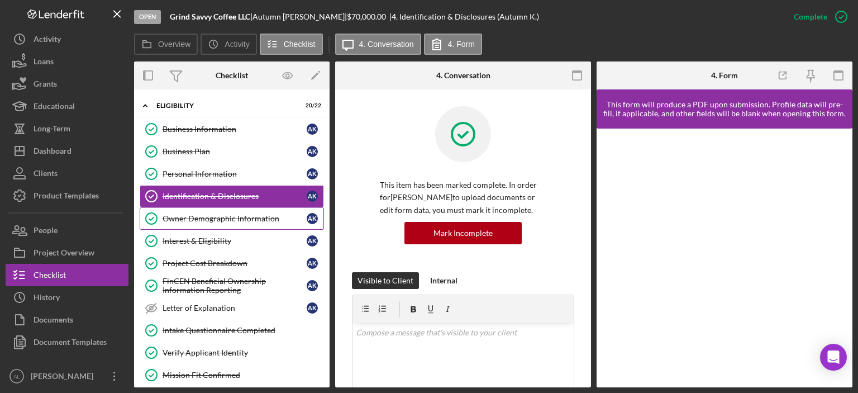
click at [264, 214] on div "Owner Demographic Information" at bounding box center [235, 218] width 144 height 9
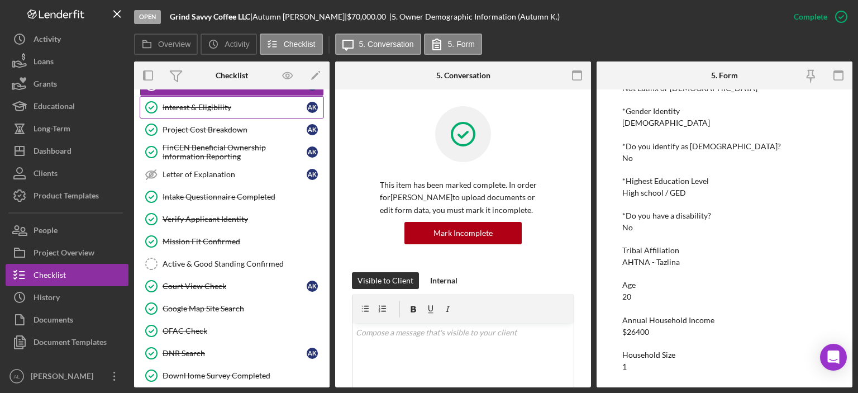
scroll to position [135, 0]
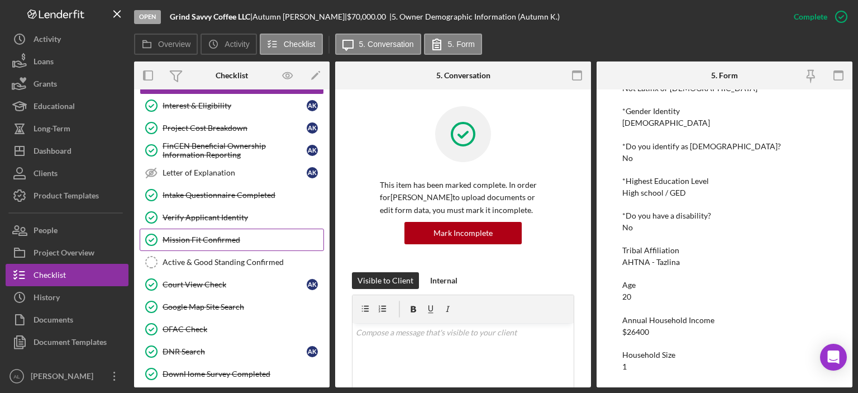
click at [215, 240] on div "Mission Fit Confirmed" at bounding box center [243, 239] width 161 height 9
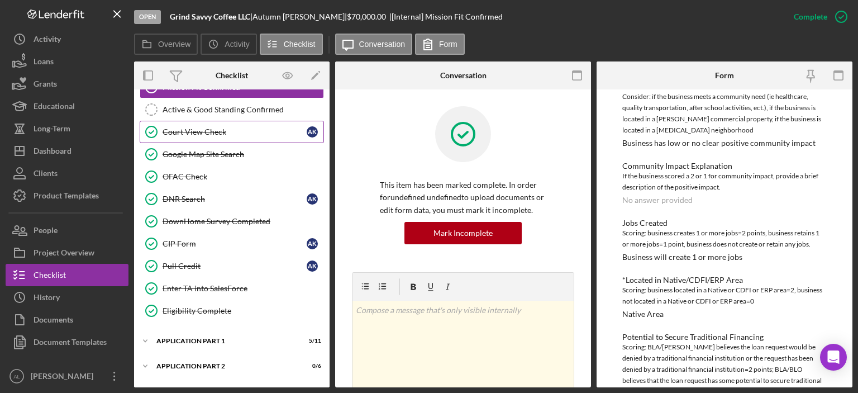
scroll to position [288, 0]
